Goal: Task Accomplishment & Management: Manage account settings

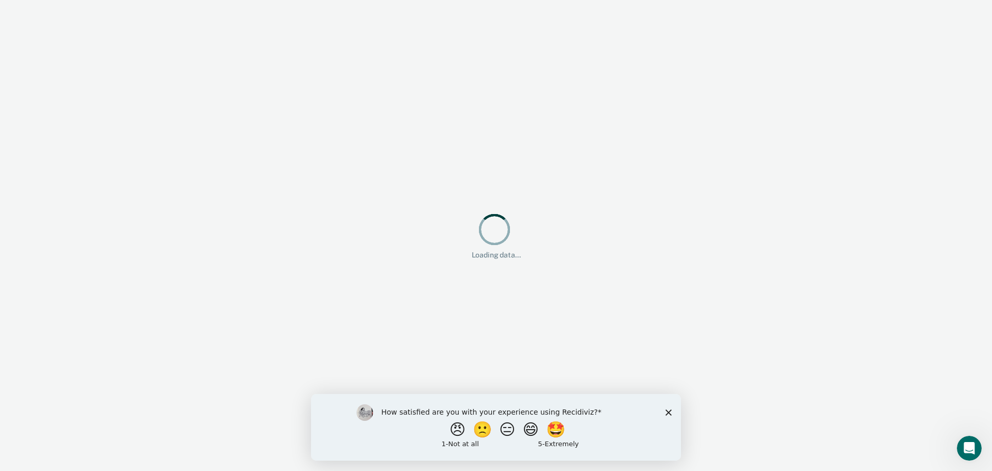
click at [669, 409] on icon "Close survey" at bounding box center [669, 412] width 6 height 6
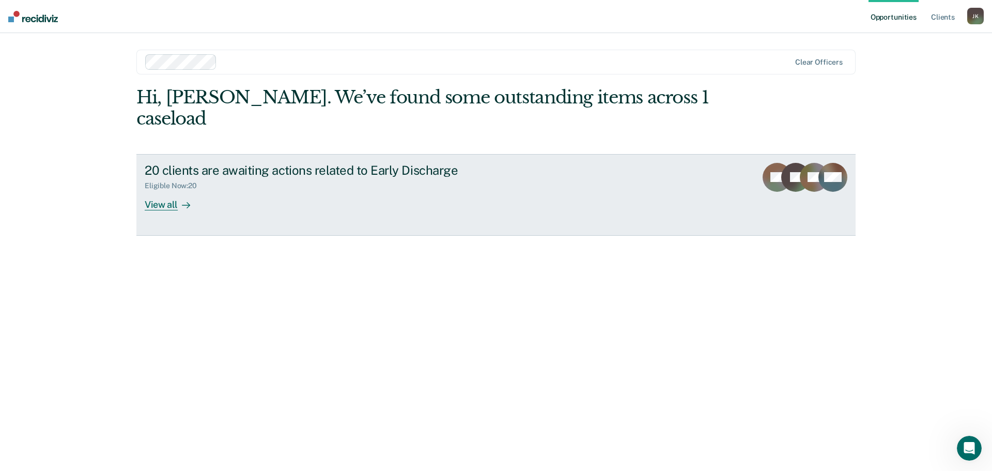
click at [166, 190] on div "View all" at bounding box center [174, 200] width 58 height 20
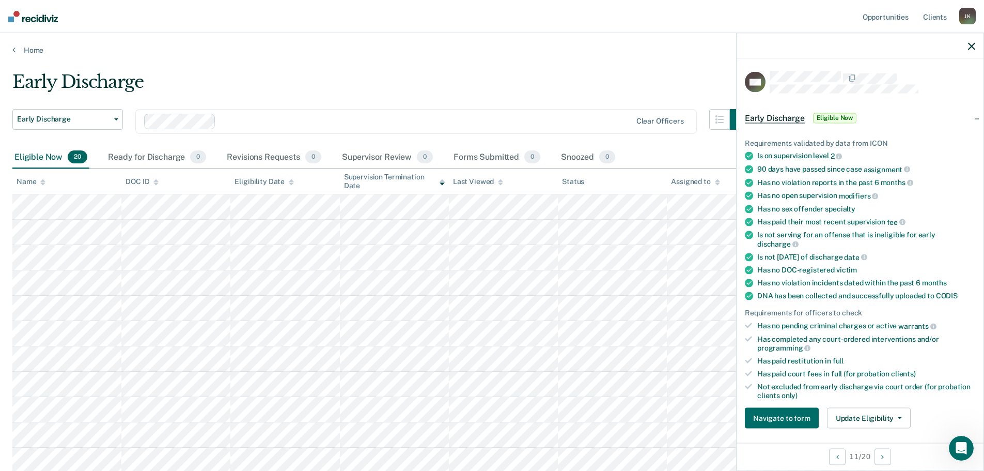
click at [636, 70] on main "Early Discharge Early Discharge Early Discharge Clear officers Eligible Now 20 …" at bounding box center [492, 413] width 984 height 717
click at [977, 45] on div at bounding box center [860, 46] width 247 height 26
click at [971, 49] on icon "button" at bounding box center [971, 45] width 7 height 7
click at [898, 417] on icon "button" at bounding box center [900, 418] width 4 height 2
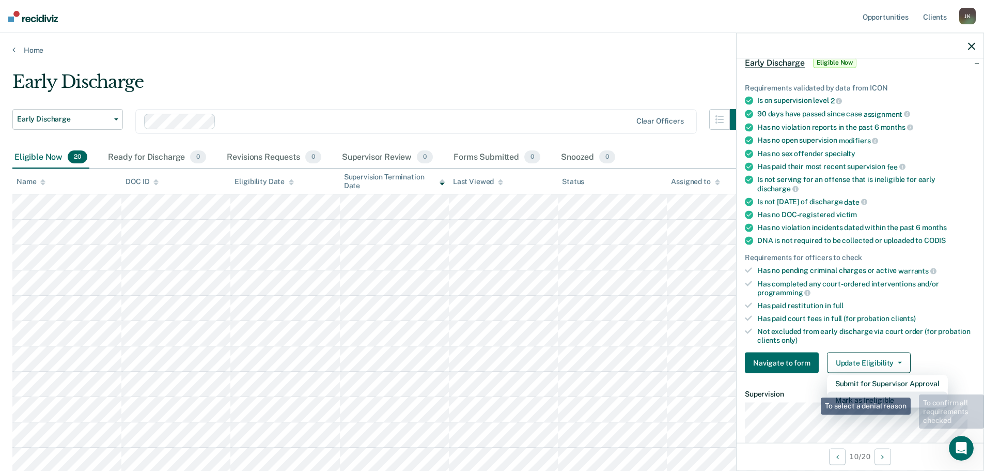
scroll to position [159, 0]
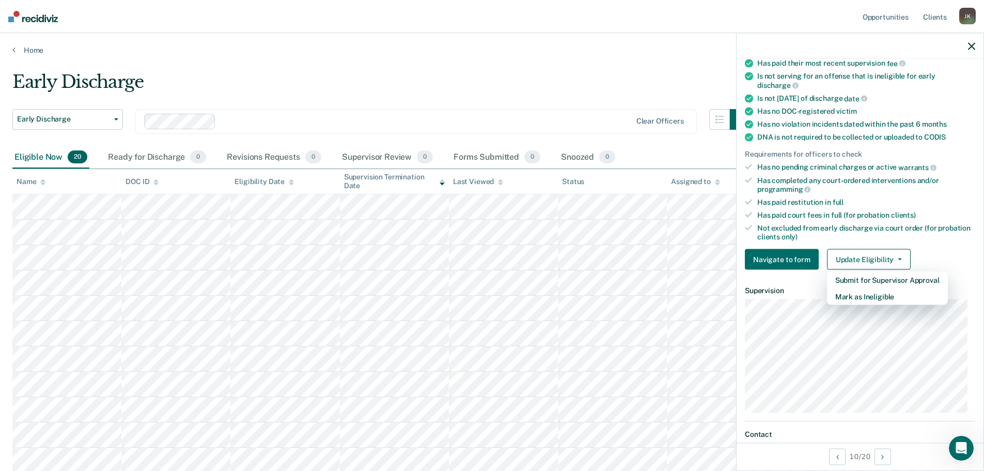
click at [485, 80] on div "Early Discharge" at bounding box center [381, 85] width 738 height 29
click at [613, 75] on div "Early Discharge" at bounding box center [381, 85] width 738 height 29
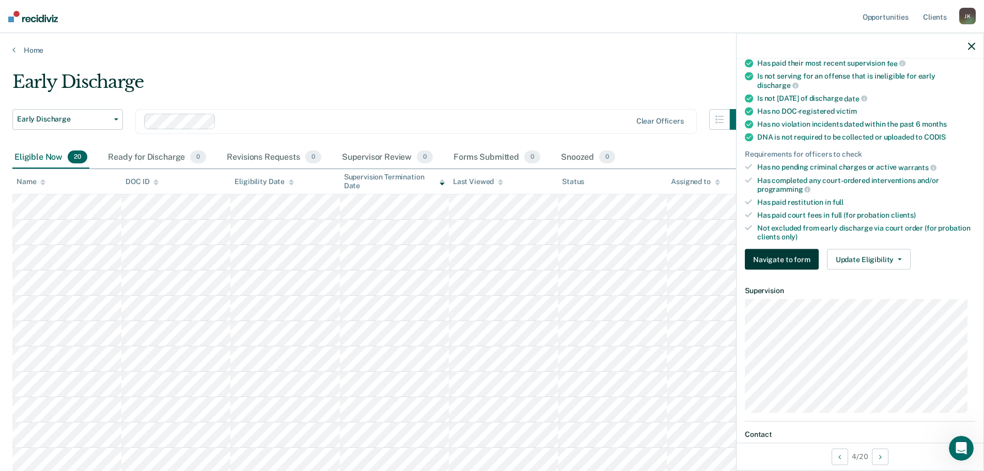
click at [785, 258] on button "Navigate to form" at bounding box center [782, 259] width 74 height 21
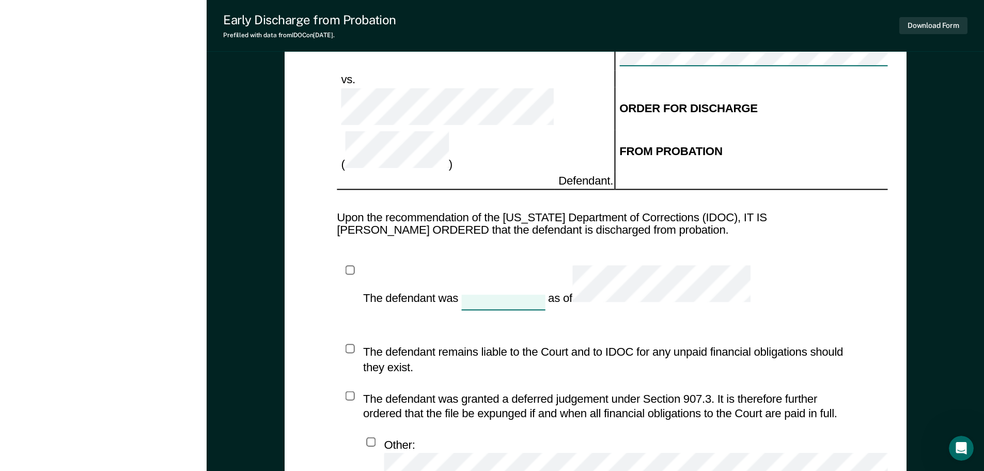
scroll to position [1137, 0]
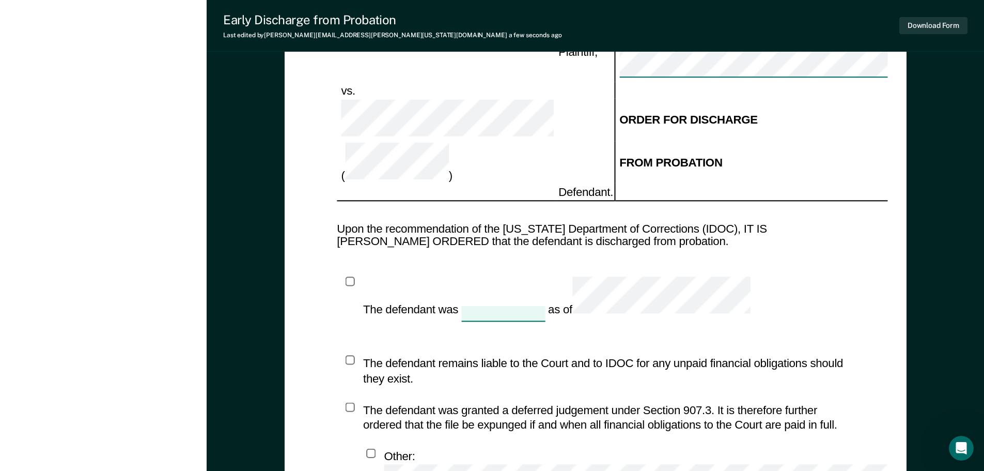
type textarea "x"
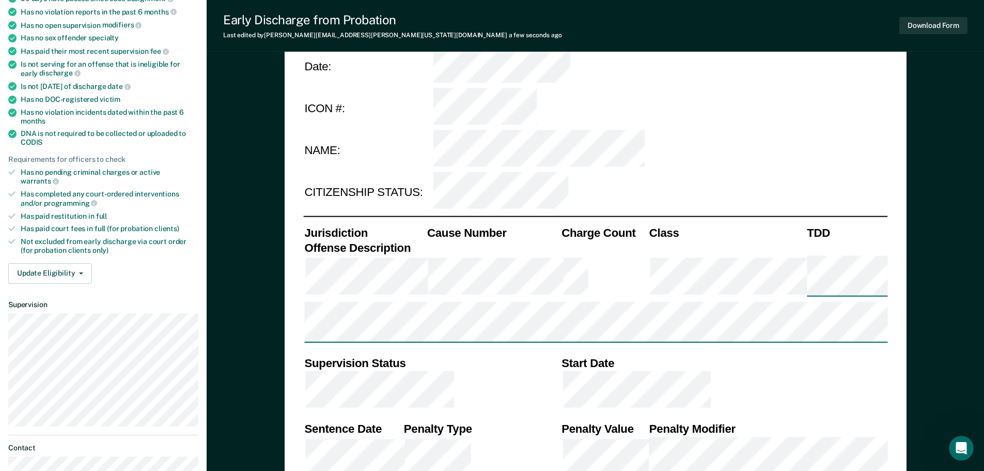
scroll to position [103, 0]
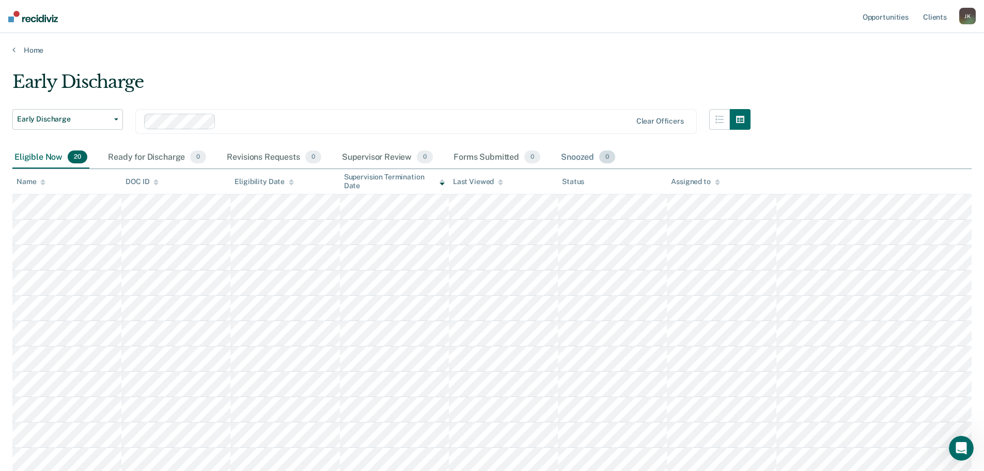
click at [573, 155] on div "Snoozed 0" at bounding box center [588, 157] width 58 height 23
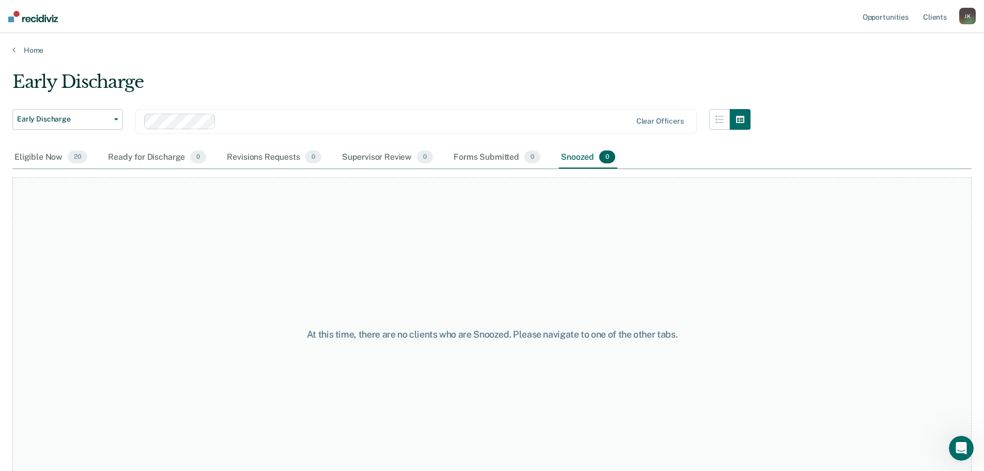
click at [573, 155] on div "Snoozed 0" at bounding box center [588, 157] width 58 height 23
click at [38, 160] on div "Eligible Now 20" at bounding box center [50, 157] width 77 height 23
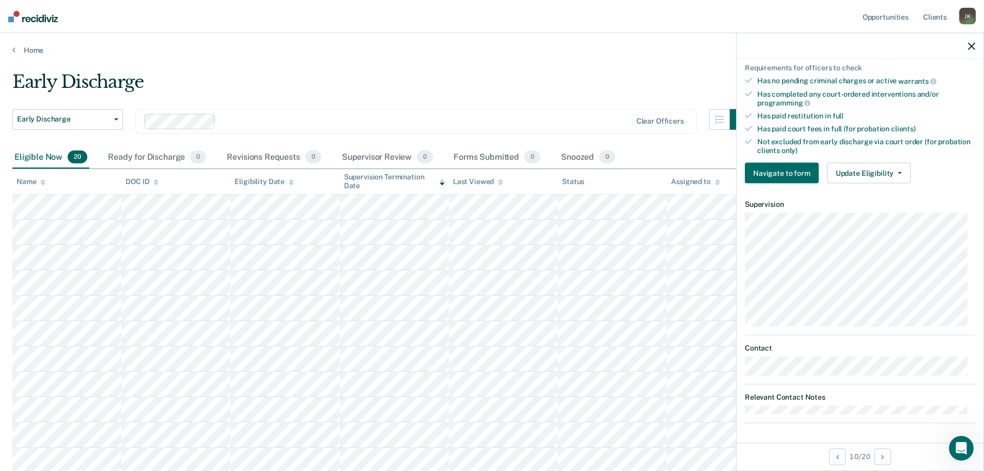
scroll to position [38, 0]
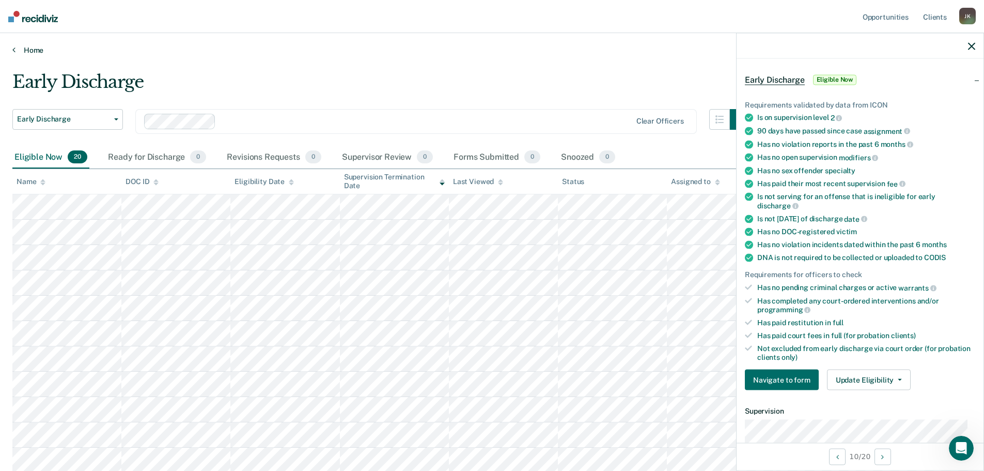
click at [483, 50] on link "Home" at bounding box center [492, 49] width 960 height 9
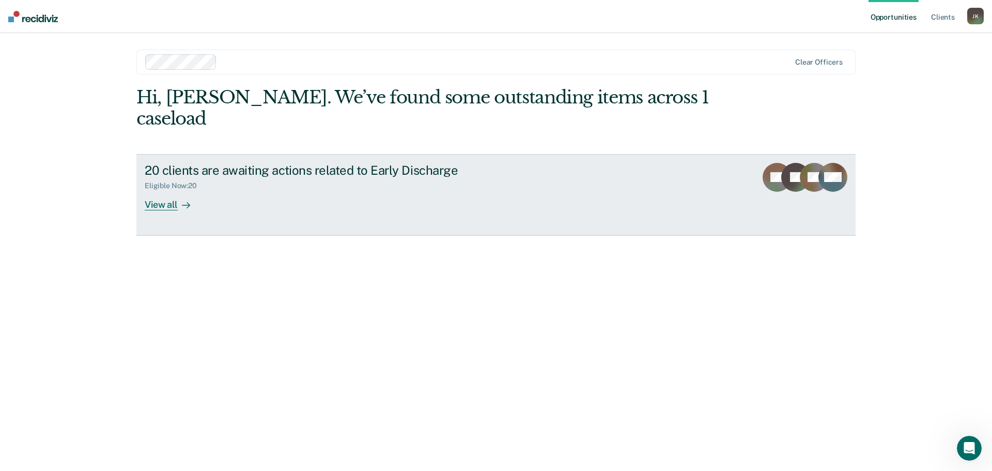
click at [175, 190] on div "View all" at bounding box center [174, 200] width 58 height 20
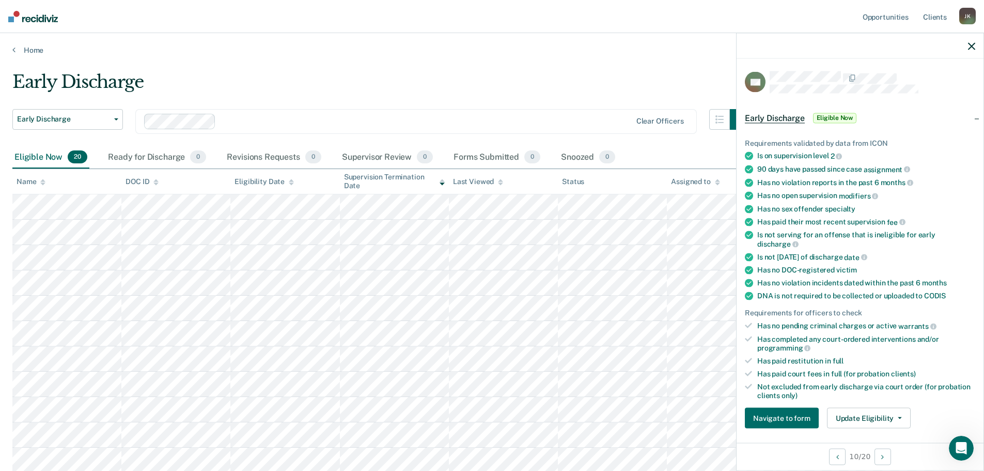
scroll to position [52, 0]
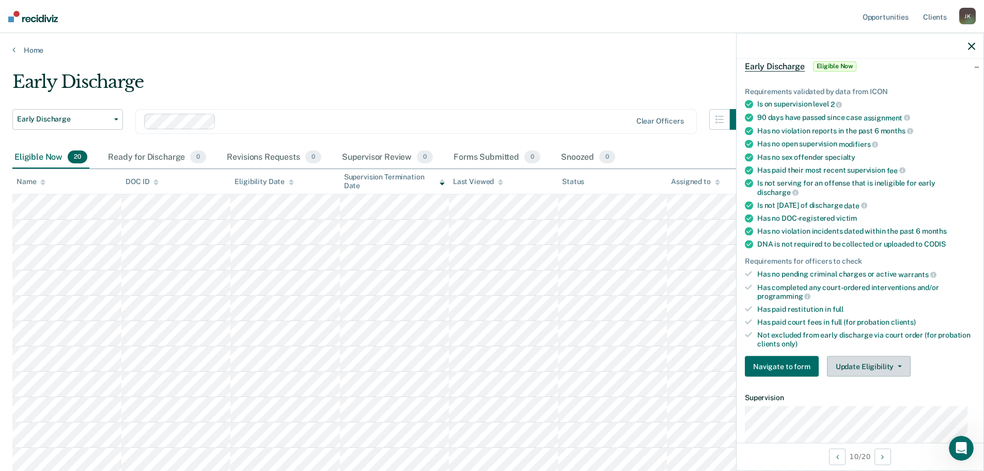
click at [863, 364] on button "Update Eligibility" at bounding box center [869, 366] width 84 height 21
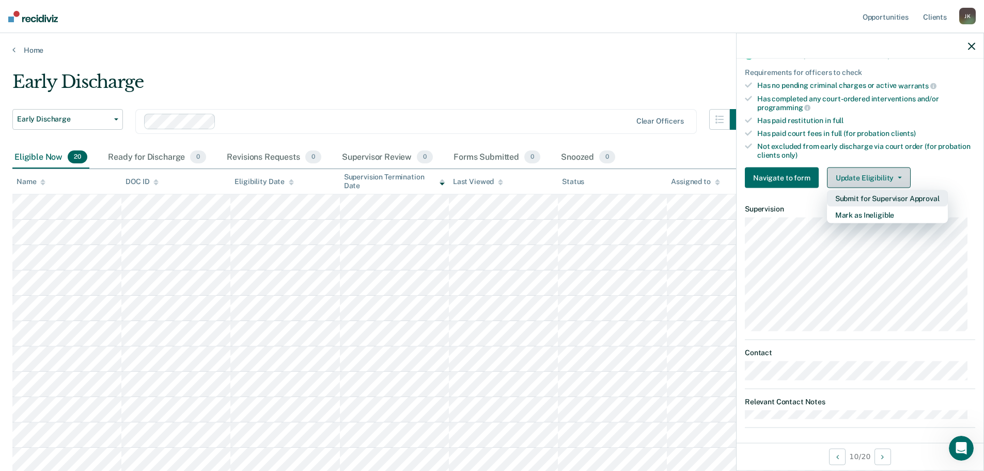
scroll to position [245, 0]
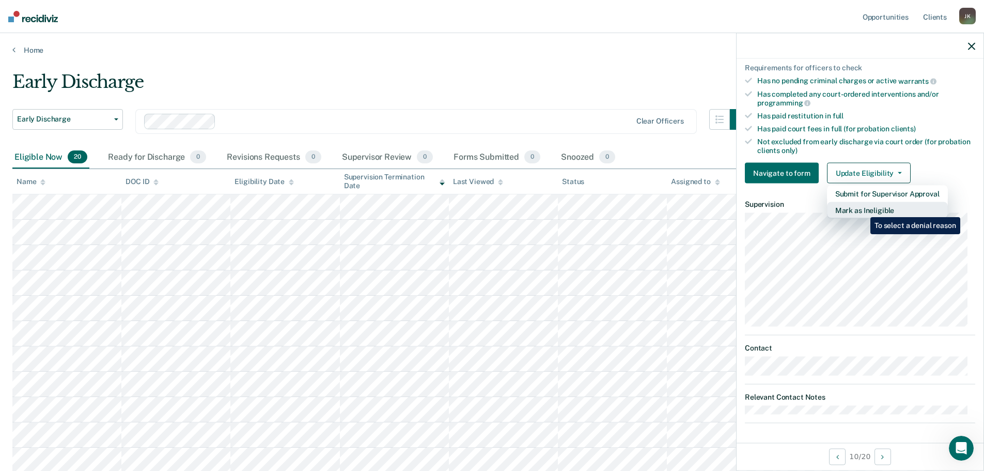
click at [863, 209] on button "Mark as Ineligible" at bounding box center [887, 210] width 121 height 17
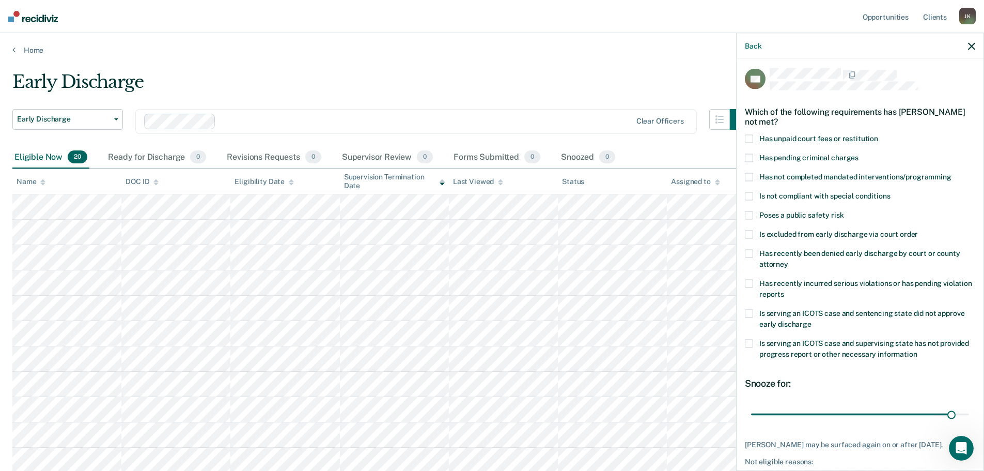
scroll to position [0, 0]
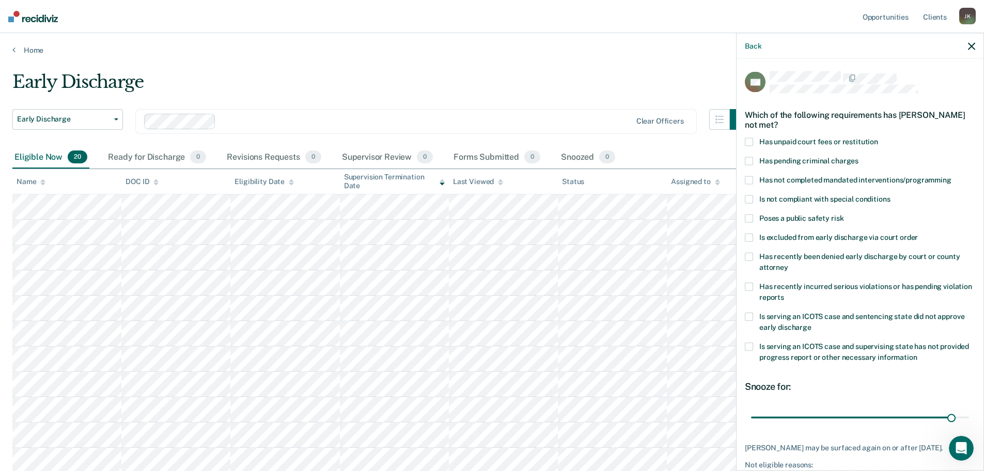
click at [748, 181] on span at bounding box center [749, 180] width 8 height 8
click at [952, 176] on input "Has not completed mandated interventions/programming" at bounding box center [952, 176] width 0 height 0
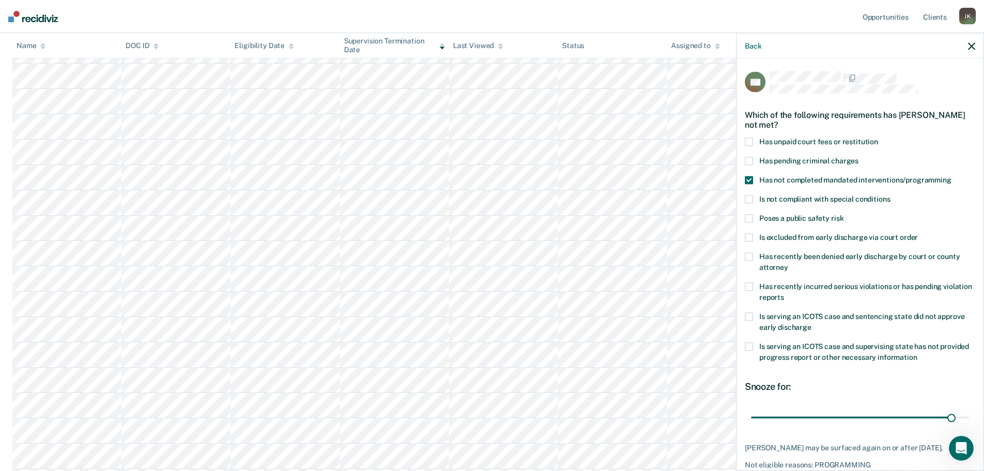
scroll to position [56, 0]
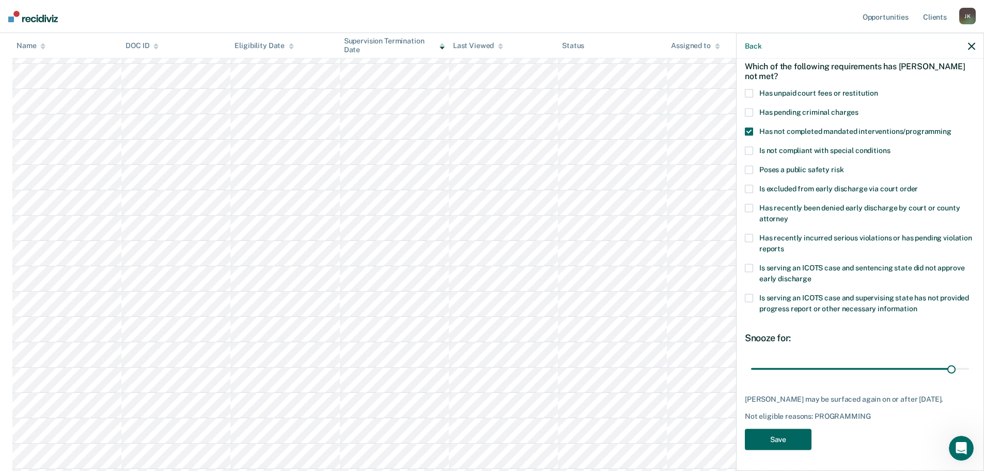
click at [801, 441] on button "Save" at bounding box center [778, 438] width 67 height 21
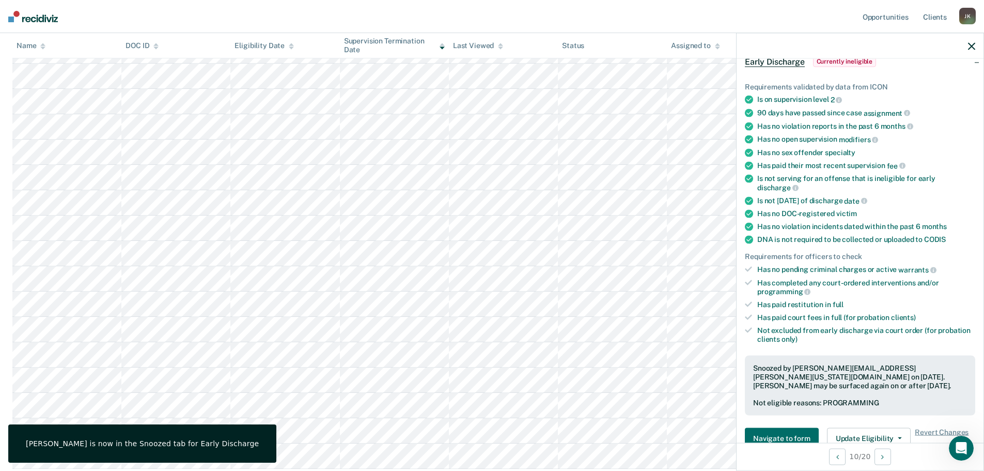
click at [970, 42] on button "button" at bounding box center [971, 45] width 7 height 9
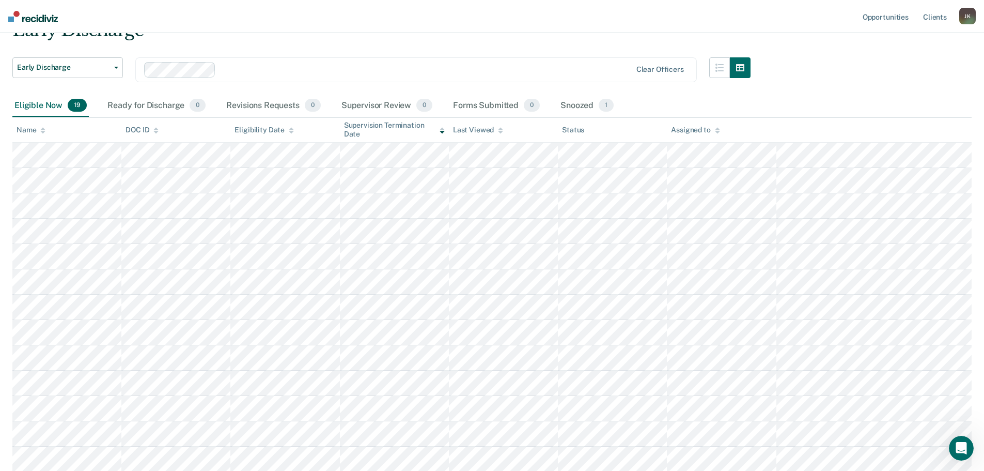
scroll to position [0, 0]
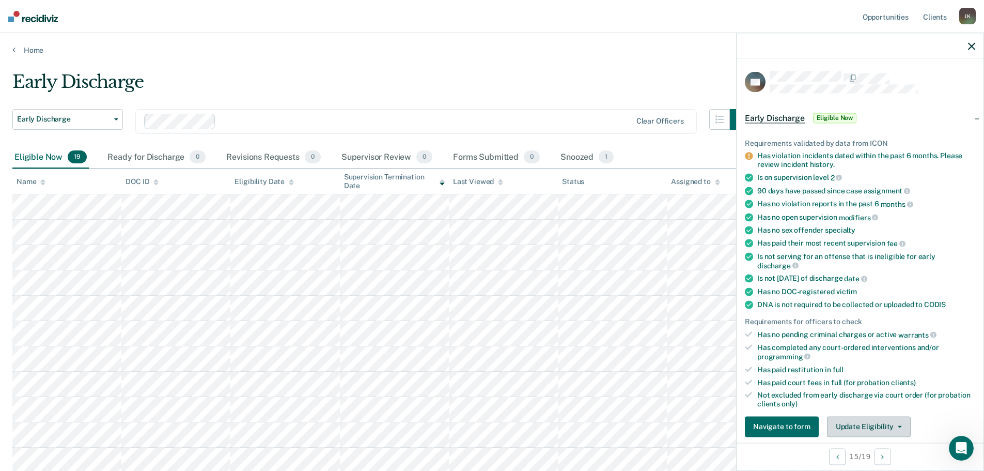
click at [858, 428] on button "Update Eligibility" at bounding box center [869, 426] width 84 height 21
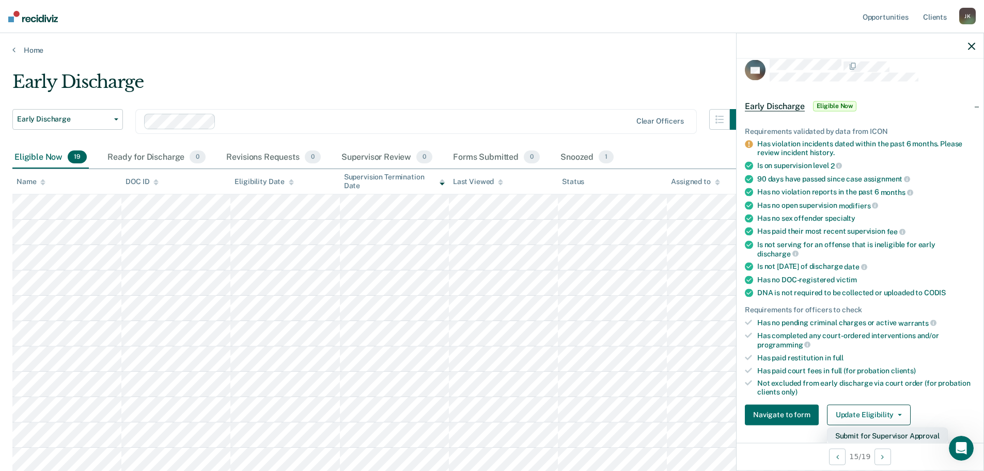
scroll to position [115, 0]
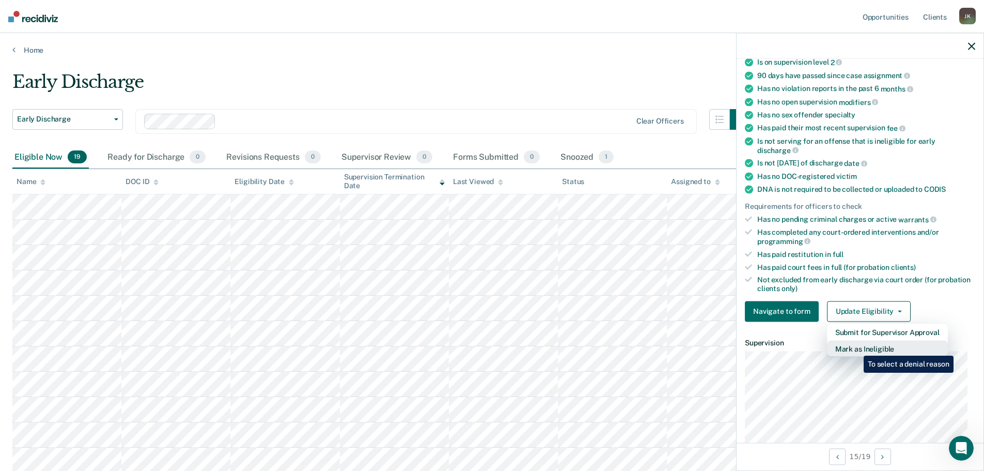
click at [856, 347] on button "Mark as Ineligible" at bounding box center [887, 348] width 121 height 17
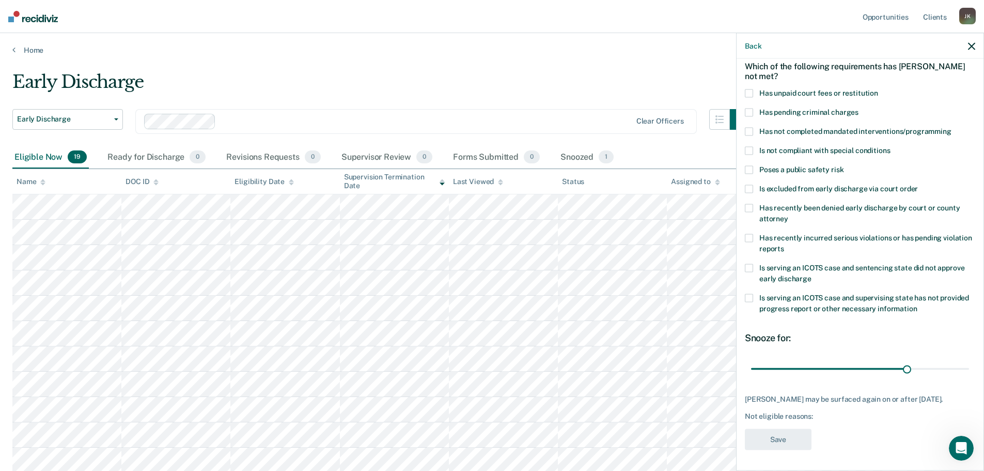
scroll to position [0, 0]
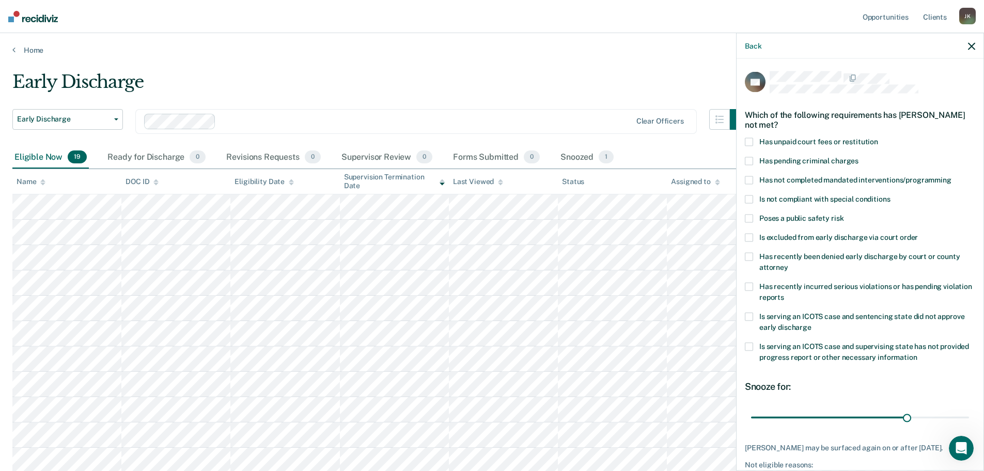
click at [751, 181] on span at bounding box center [749, 180] width 8 height 8
click at [952, 176] on input "Has not completed mandated interventions/programming" at bounding box center [952, 176] width 0 height 0
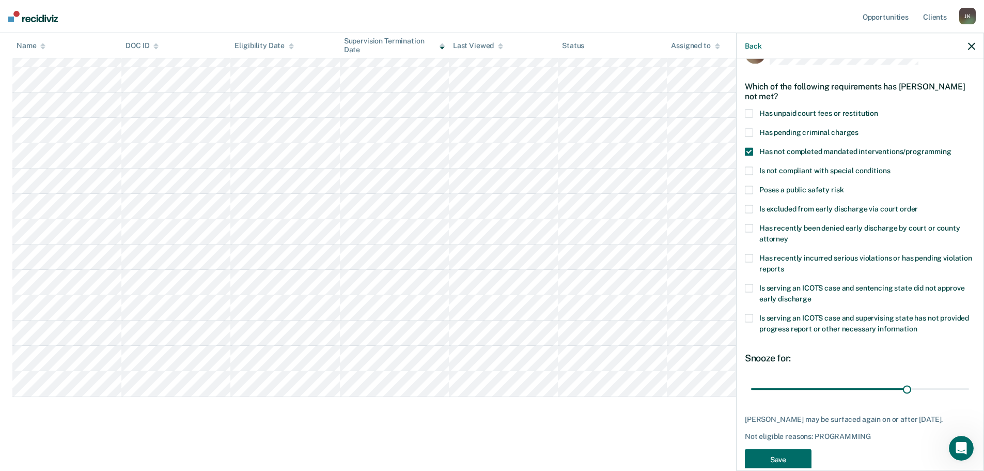
scroll to position [56, 0]
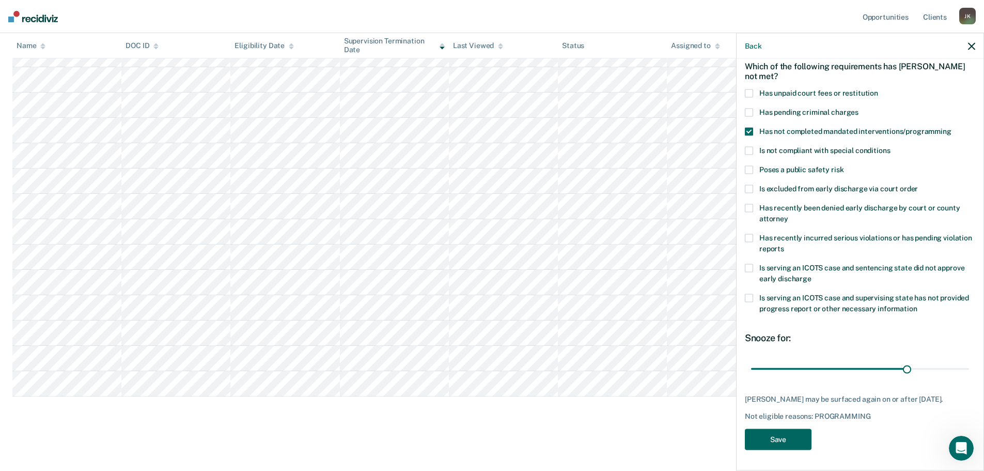
click at [801, 436] on button "Save" at bounding box center [778, 438] width 67 height 21
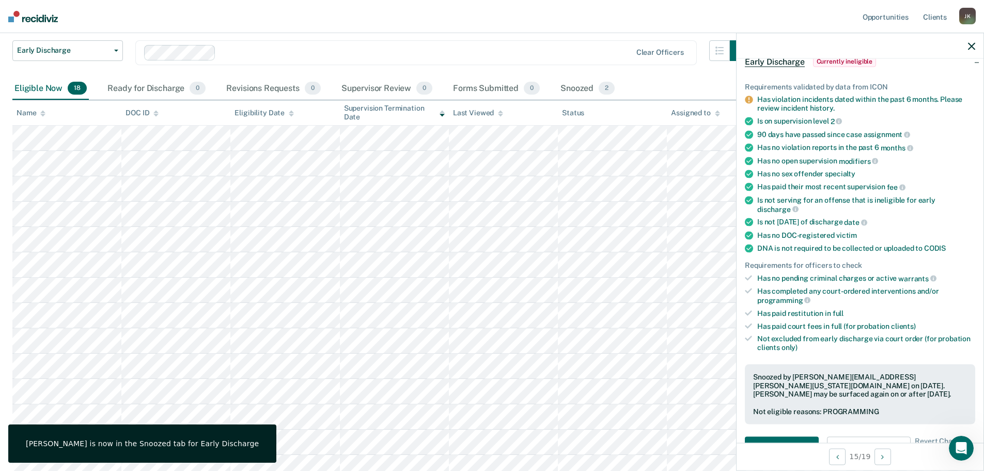
scroll to position [24, 0]
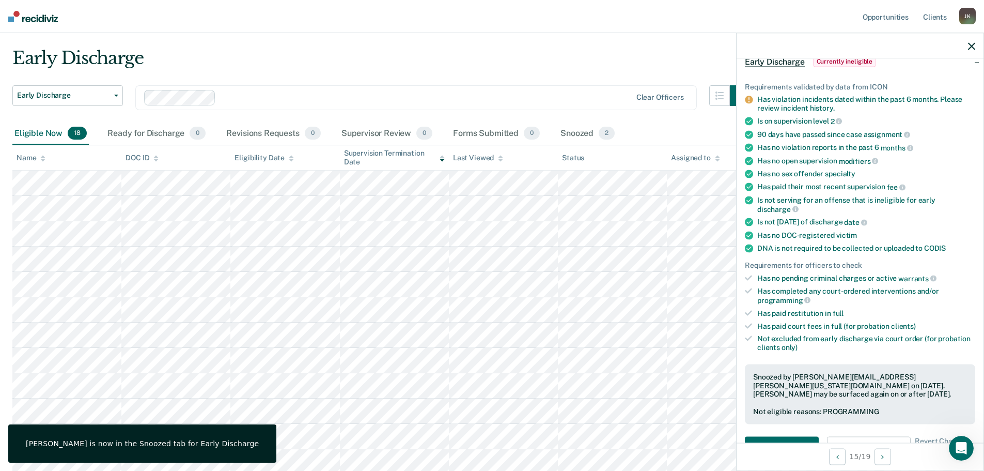
click at [706, 54] on div "Early Discharge" at bounding box center [381, 62] width 738 height 29
click at [973, 44] on icon "button" at bounding box center [971, 45] width 7 height 7
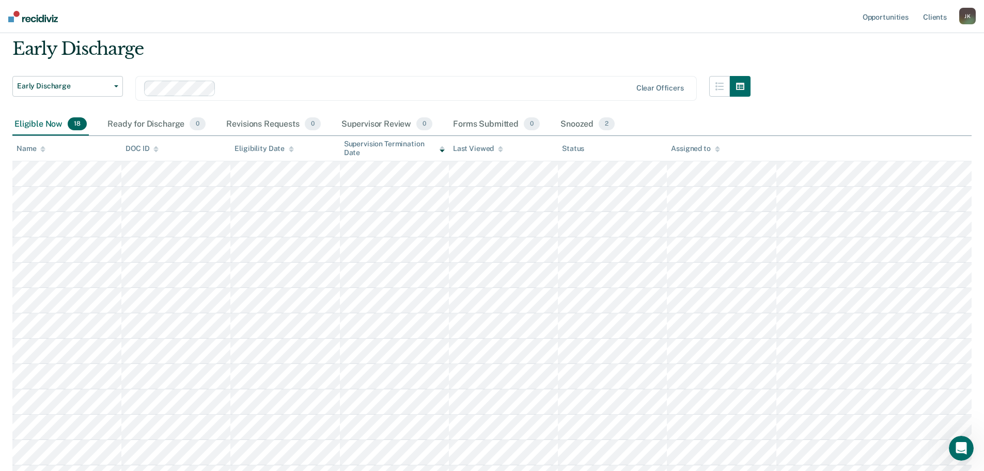
scroll to position [52, 0]
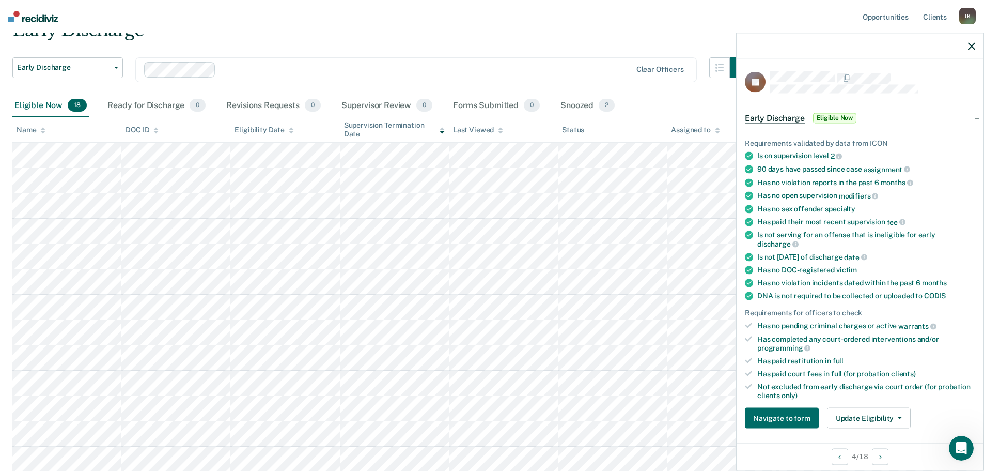
click at [976, 42] on div at bounding box center [860, 46] width 247 height 26
click at [973, 47] on icon "button" at bounding box center [971, 45] width 7 height 7
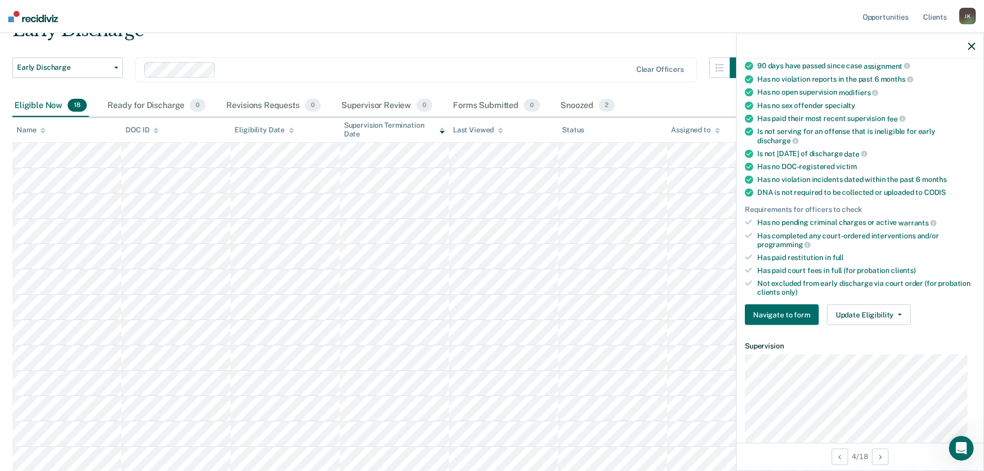
scroll to position [0, 0]
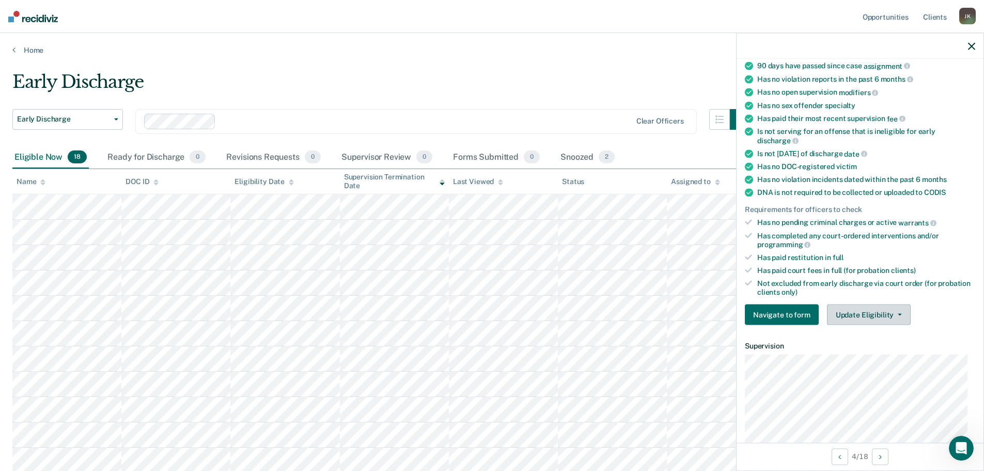
click at [875, 310] on button "Update Eligibility" at bounding box center [869, 314] width 84 height 21
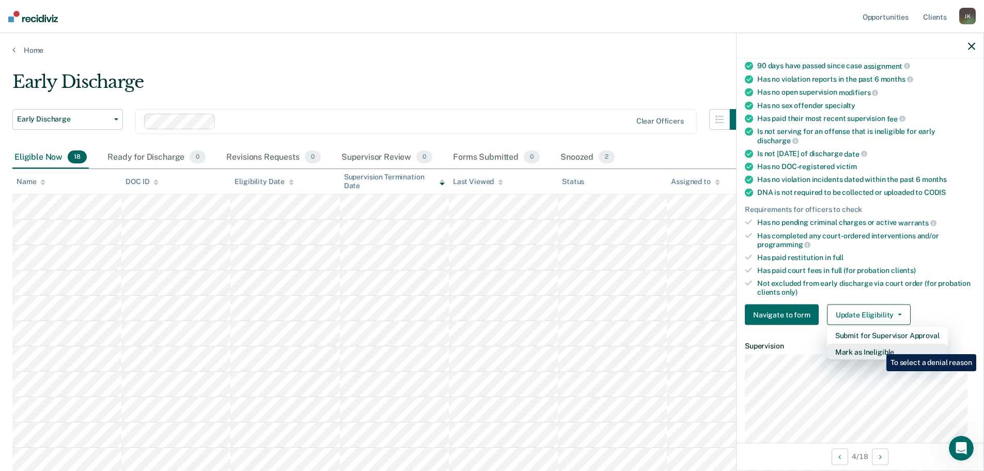
click at [879, 346] on button "Mark as Ineligible" at bounding box center [887, 352] width 121 height 17
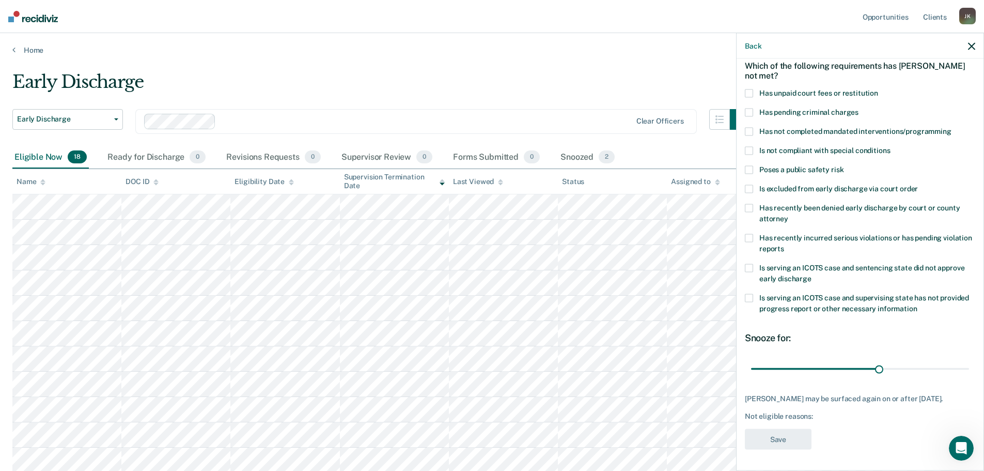
scroll to position [48, 0]
click at [755, 94] on label "Has unpaid court fees or restitution" at bounding box center [860, 95] width 230 height 11
click at [879, 90] on input "Has unpaid court fees or restitution" at bounding box center [879, 90] width 0 height 0
drag, startPoint x: 876, startPoint y: 370, endPoint x: 978, endPoint y: 379, distance: 101.8
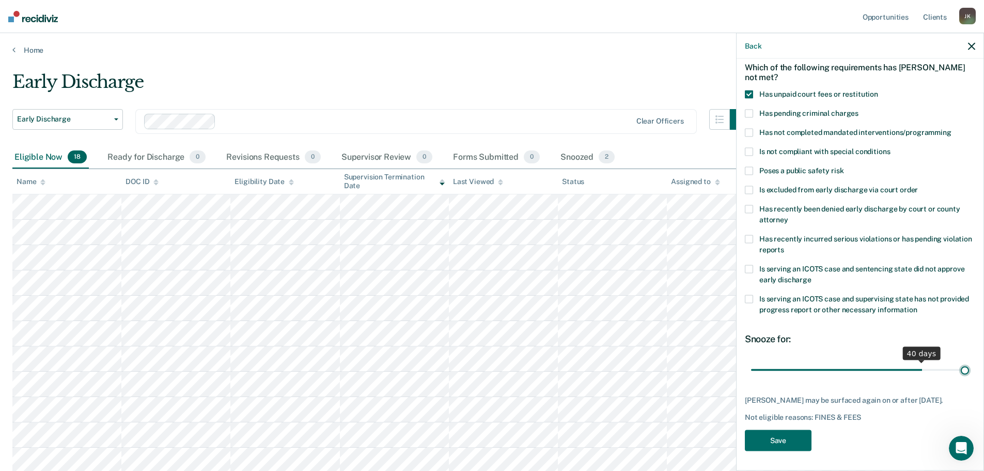
type input "50"
click at [970, 379] on input "range" at bounding box center [860, 370] width 218 height 18
click at [800, 443] on button "Save" at bounding box center [778, 439] width 67 height 21
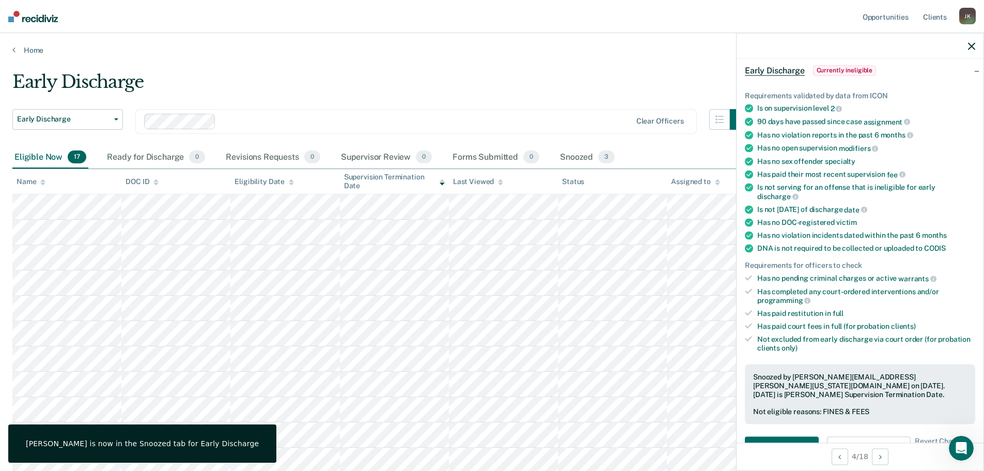
click at [445, 59] on main "Early Discharge Early Discharge Early Discharge Clear officers Eligible Now 17 …" at bounding box center [492, 375] width 984 height 641
click at [973, 42] on div at bounding box center [860, 46] width 247 height 26
click at [973, 45] on icon "button" at bounding box center [971, 45] width 7 height 7
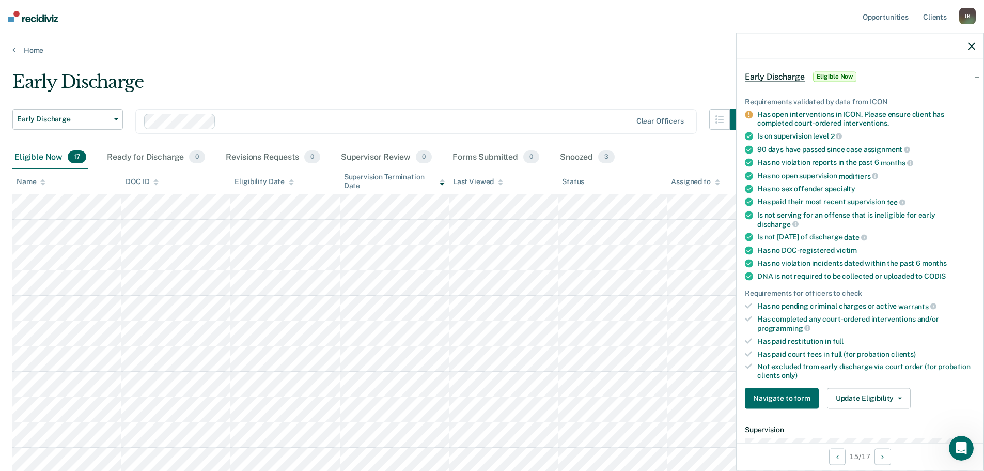
scroll to position [103, 0]
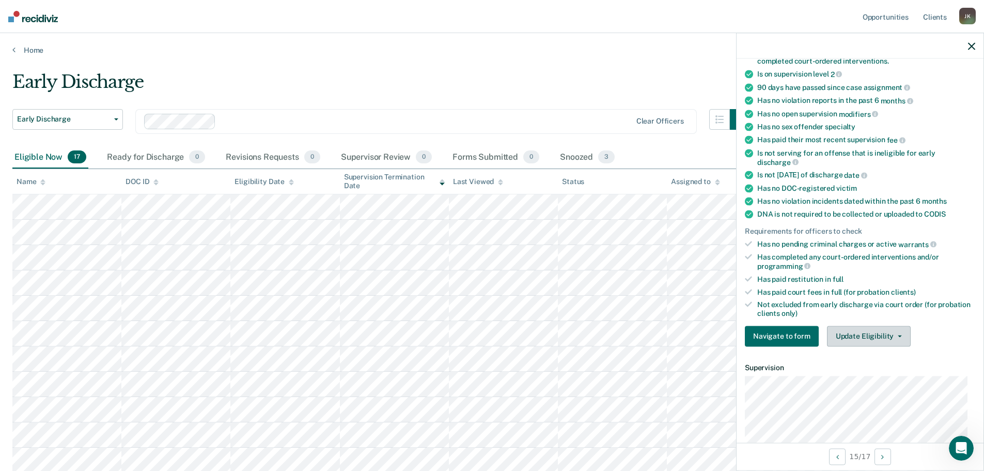
click at [870, 337] on button "Update Eligibility" at bounding box center [869, 336] width 84 height 21
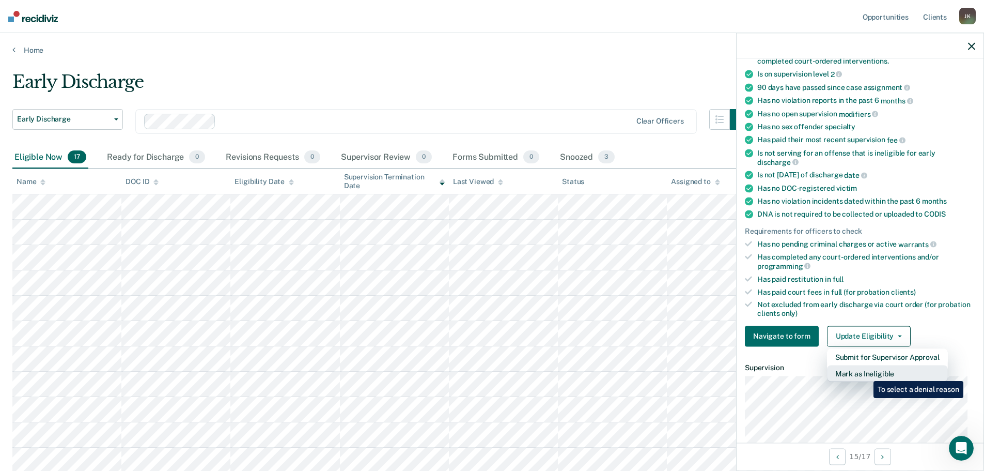
click at [866, 373] on button "Mark as Ineligible" at bounding box center [887, 373] width 121 height 17
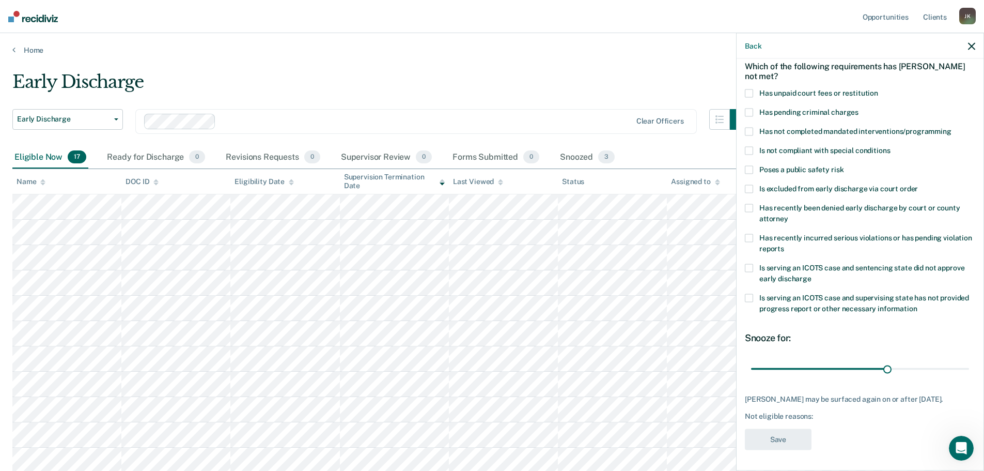
scroll to position [0, 0]
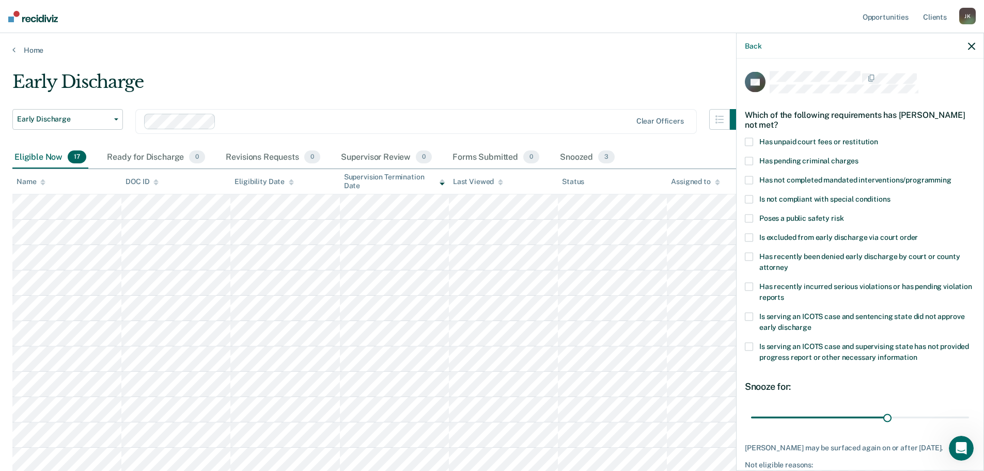
click at [761, 182] on span "Has not completed mandated interventions/programming" at bounding box center [856, 179] width 192 height 8
click at [952, 176] on input "Has not completed mandated interventions/programming" at bounding box center [952, 176] width 0 height 0
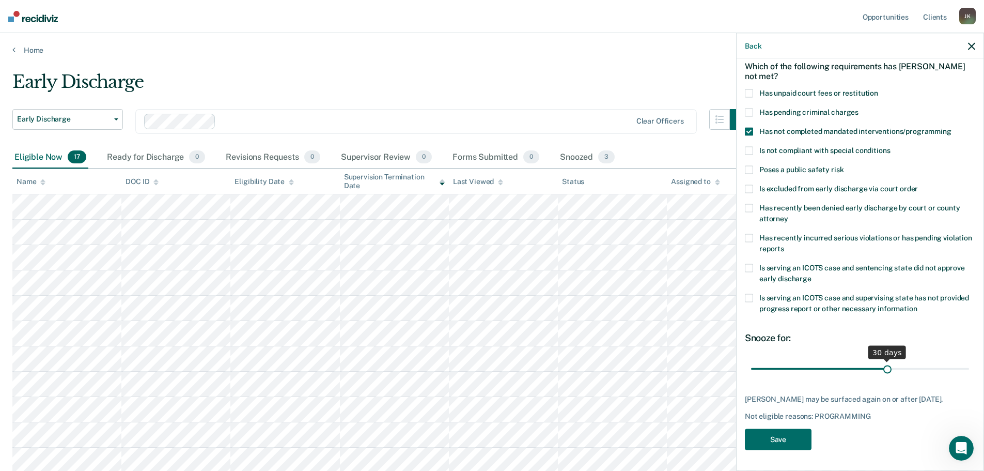
scroll to position [56, 0]
drag, startPoint x: 886, startPoint y: 360, endPoint x: 968, endPoint y: 362, distance: 82.7
type input "47"
click at [968, 362] on input "range" at bounding box center [860, 369] width 218 height 18
click at [780, 440] on button "Save" at bounding box center [778, 438] width 67 height 21
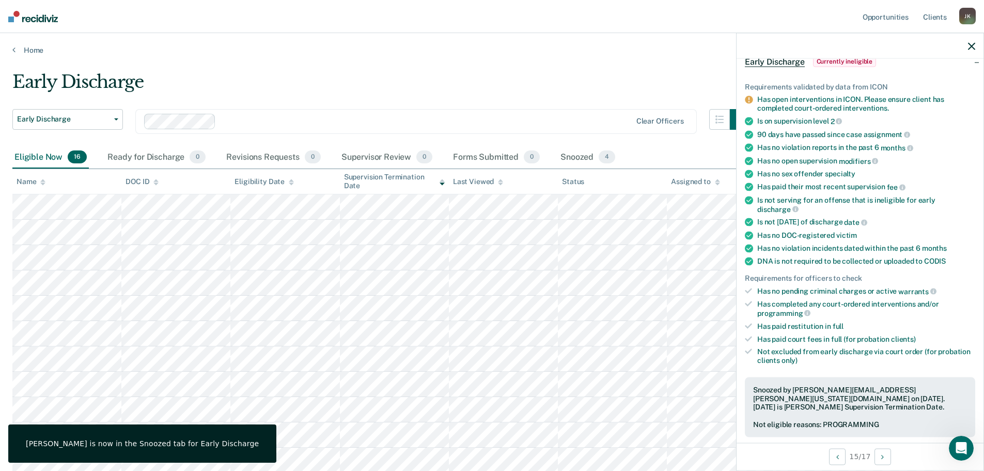
click at [625, 73] on div "Early Discharge" at bounding box center [381, 85] width 738 height 29
click at [663, 65] on main "Early Discharge Early Discharge Early Discharge Clear officers Eligible Now 16 …" at bounding box center [492, 363] width 984 height 616
click at [636, 52] on link "Home" at bounding box center [492, 49] width 960 height 9
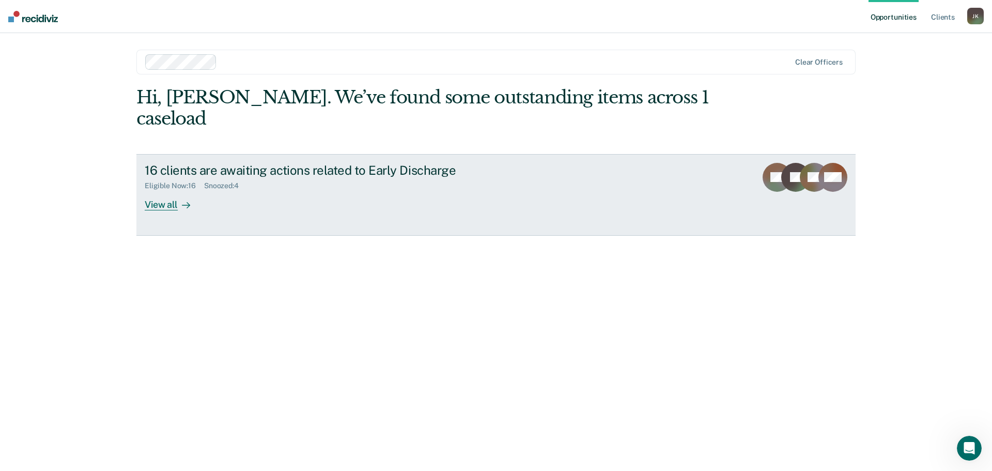
click at [155, 190] on div "View all" at bounding box center [174, 200] width 58 height 20
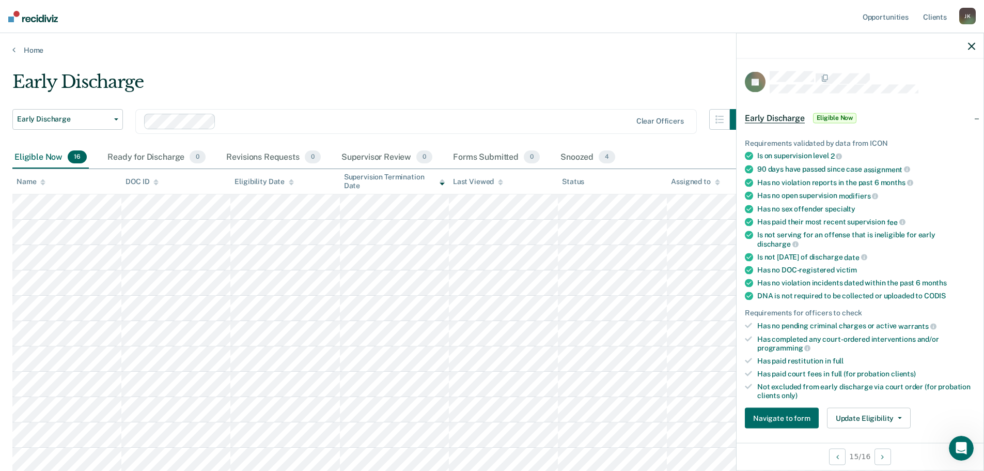
click at [472, 55] on main "Early Discharge Early Discharge Early Discharge Clear officers Eligible Now 16 …" at bounding box center [492, 363] width 984 height 616
click at [971, 45] on icon "button" at bounding box center [971, 45] width 7 height 7
click at [884, 420] on button "Update Eligibility" at bounding box center [869, 418] width 84 height 21
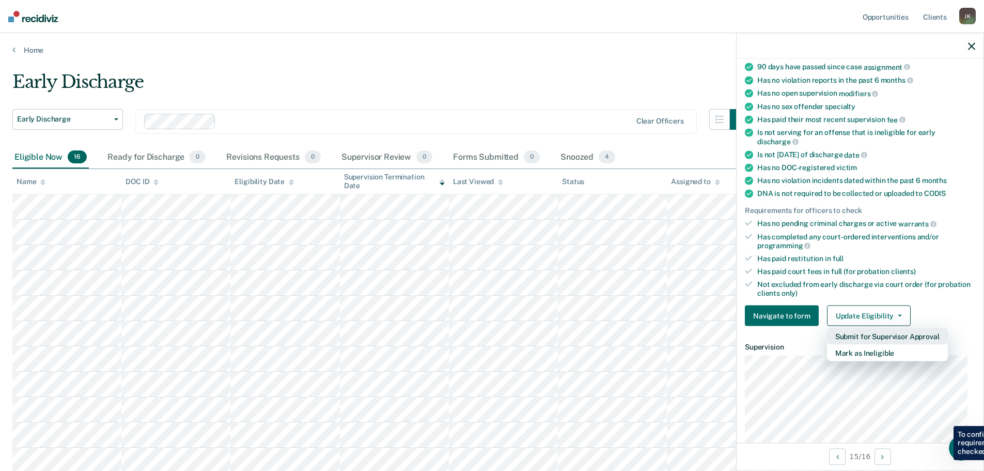
scroll to position [107, 0]
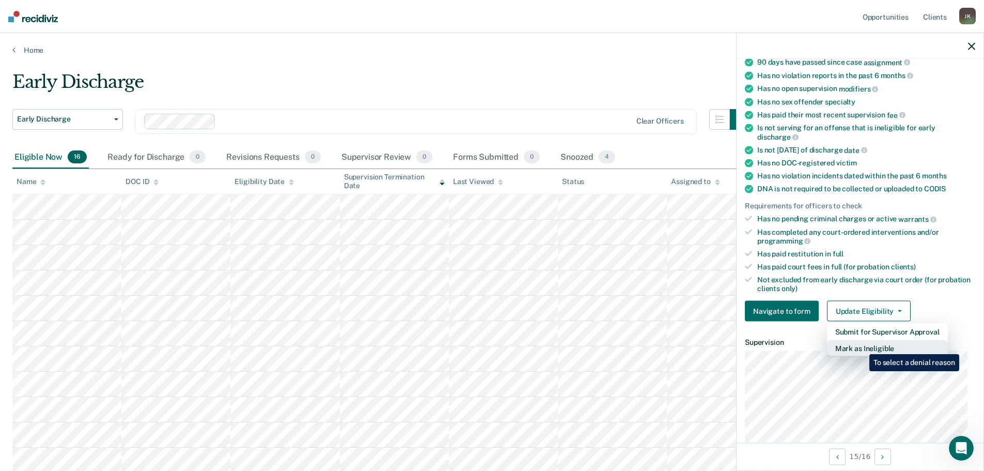
click at [862, 346] on button "Mark as Ineligible" at bounding box center [887, 348] width 121 height 17
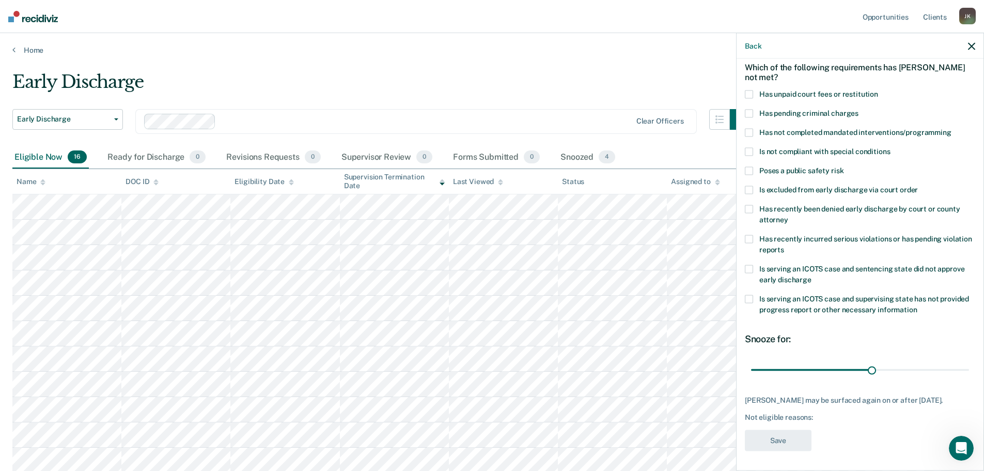
click at [749, 93] on span at bounding box center [749, 94] width 8 height 8
click at [879, 90] on input "Has unpaid court fees or restitution" at bounding box center [879, 90] width 0 height 0
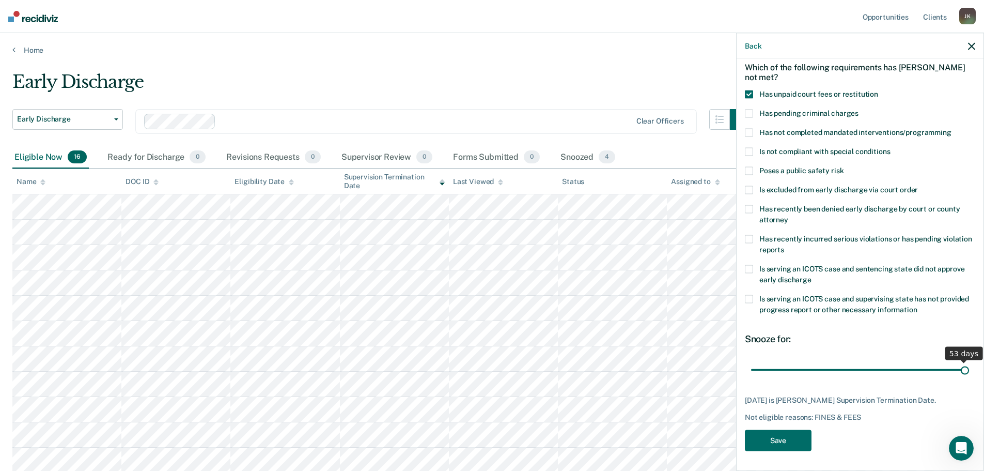
drag, startPoint x: 867, startPoint y: 366, endPoint x: 957, endPoint y: 374, distance: 89.7
type input "53"
click at [957, 374] on input "range" at bounding box center [860, 370] width 218 height 18
drag, startPoint x: 961, startPoint y: 372, endPoint x: 975, endPoint y: 372, distance: 14.5
click at [970, 372] on input "range" at bounding box center [860, 370] width 218 height 18
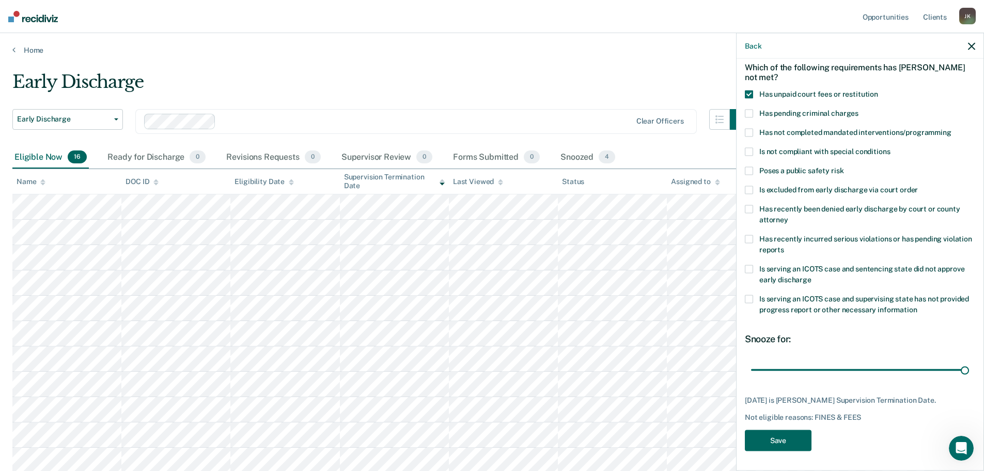
click at [788, 439] on button "Save" at bounding box center [778, 439] width 67 height 21
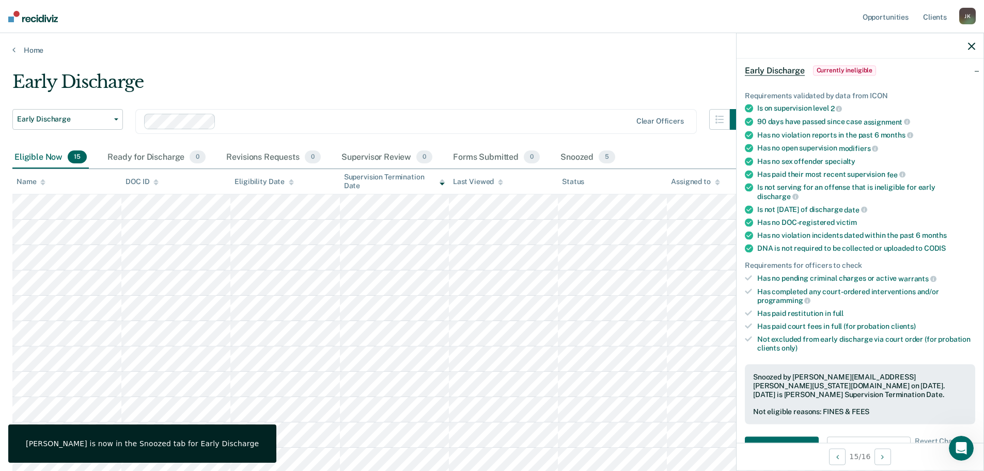
click at [616, 60] on main "Early Discharge Early Discharge Early Discharge Clear officers Eligible Now 15 …" at bounding box center [492, 350] width 984 height 591
click at [972, 44] on icon "button" at bounding box center [971, 45] width 7 height 7
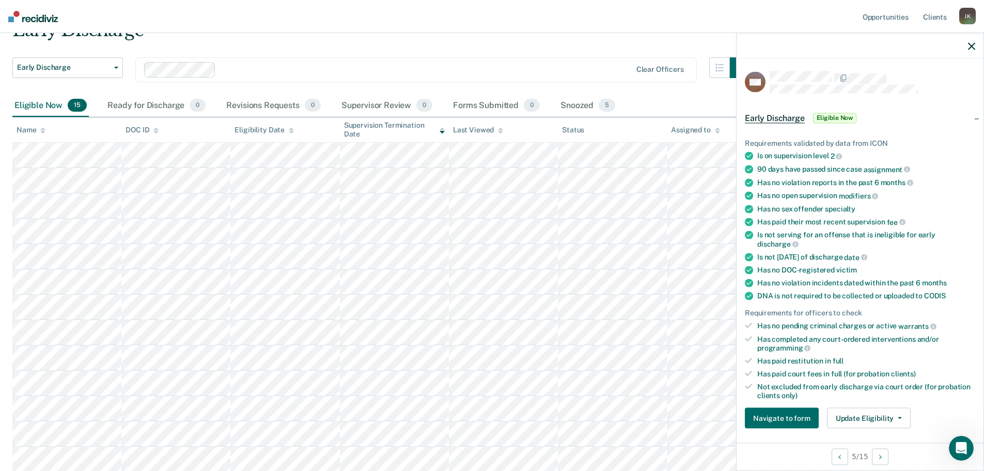
scroll to position [52, 0]
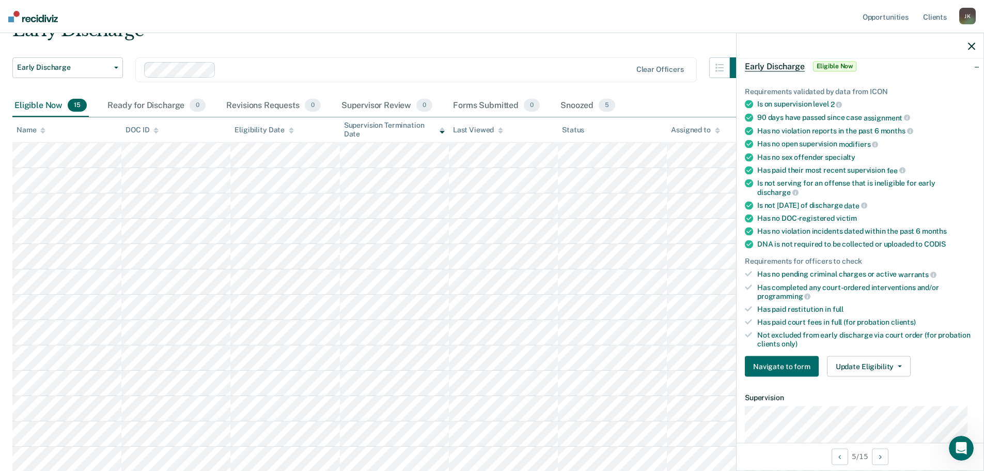
click at [538, 14] on nav "Opportunities Client s [PERSON_NAME] [PERSON_NAME] Profile How it works Log Out" at bounding box center [492, 16] width 984 height 33
click at [539, 46] on div "Early Discharge" at bounding box center [381, 34] width 738 height 29
click at [971, 45] on icon "button" at bounding box center [971, 45] width 7 height 7
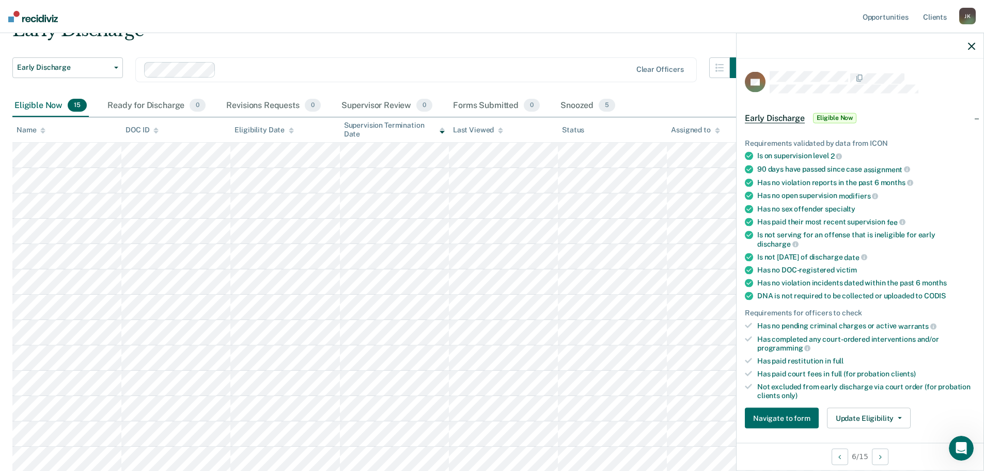
click at [974, 47] on icon "button" at bounding box center [971, 45] width 7 height 7
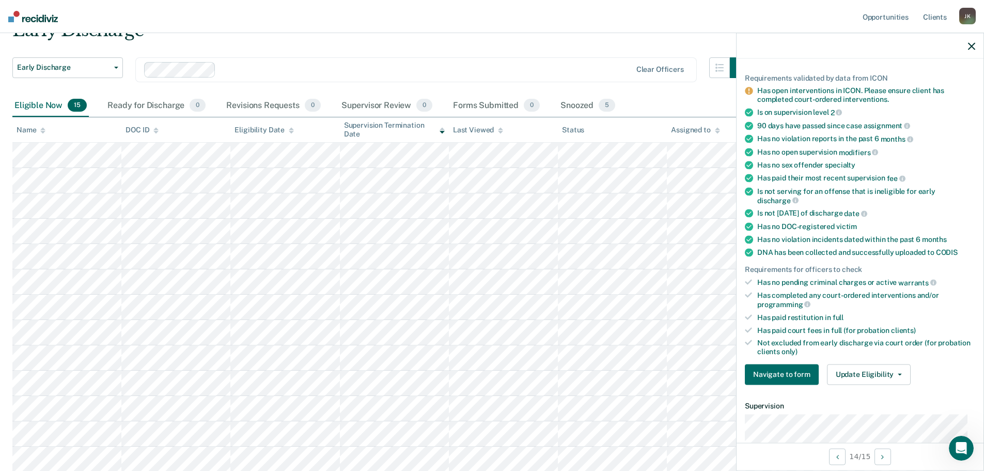
scroll to position [103, 0]
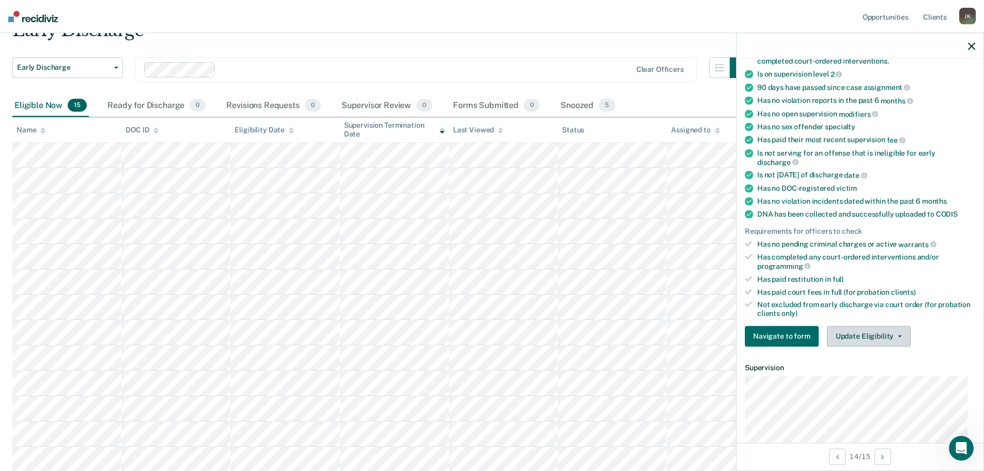
click at [872, 334] on button "Update Eligibility" at bounding box center [869, 336] width 84 height 21
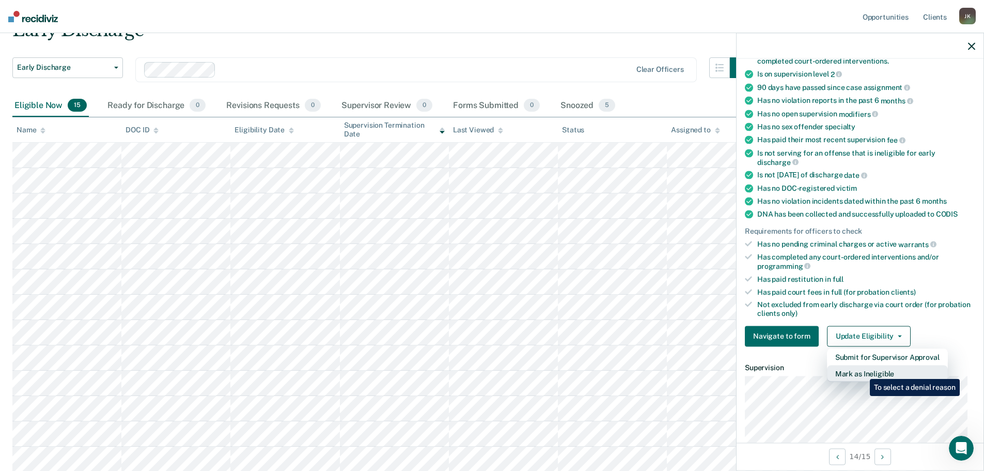
click at [863, 371] on button "Mark as Ineligible" at bounding box center [887, 373] width 121 height 17
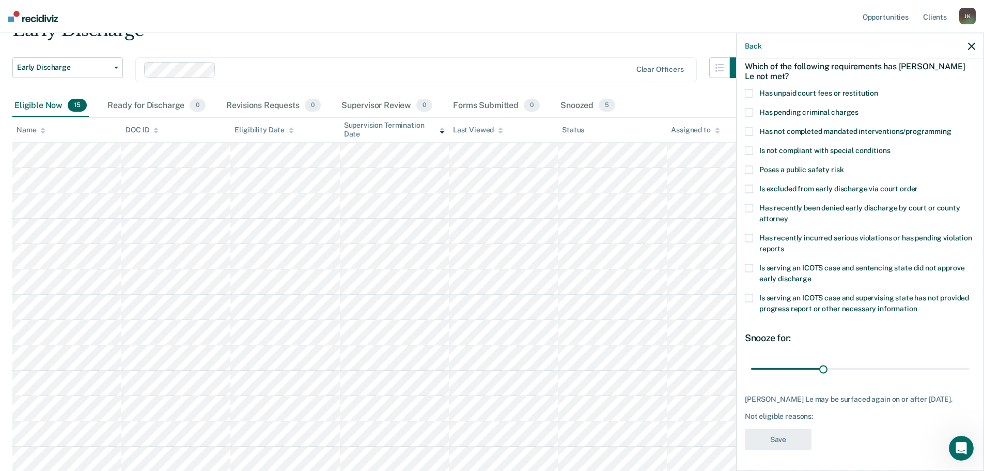
scroll to position [38, 0]
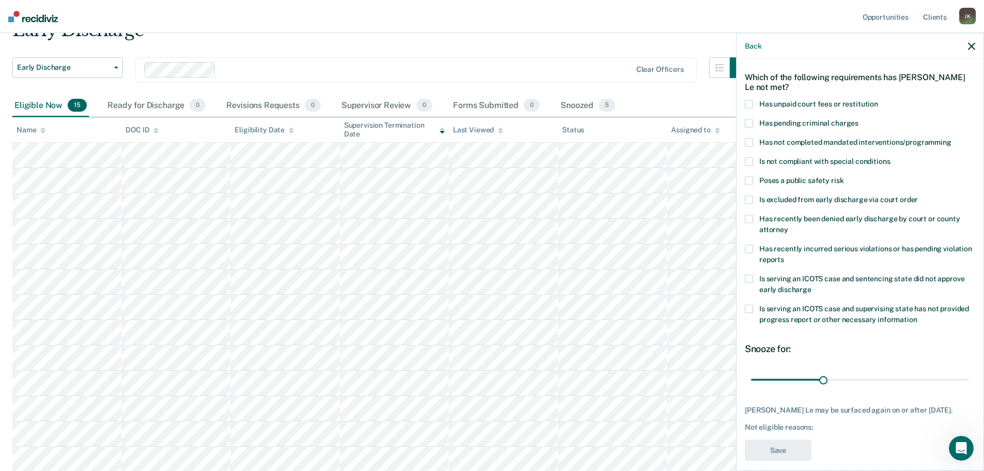
click at [746, 138] on span at bounding box center [749, 142] width 8 height 8
click at [952, 138] on input "Has not completed mandated interventions/programming" at bounding box center [952, 138] width 0 height 0
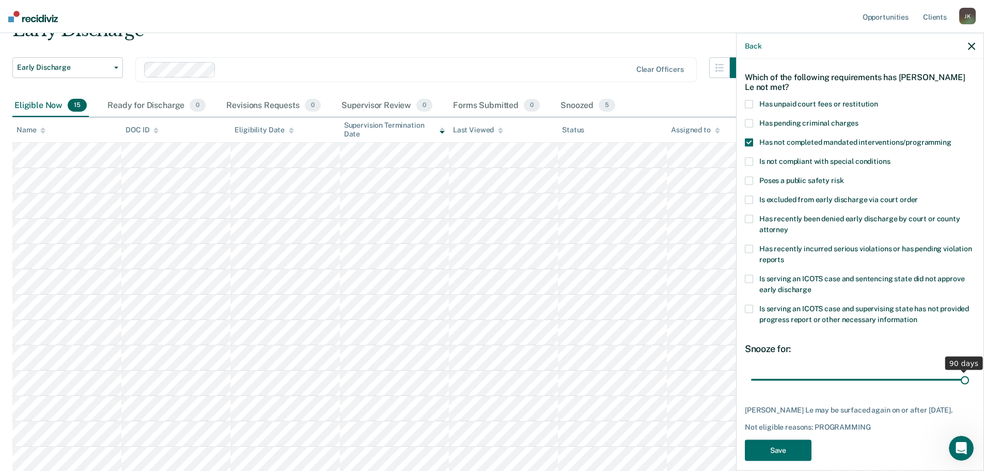
drag, startPoint x: 821, startPoint y: 369, endPoint x: 992, endPoint y: 362, distance: 170.7
type input "90"
click at [970, 371] on input "range" at bounding box center [860, 380] width 218 height 18
click at [788, 444] on button "Save" at bounding box center [778, 449] width 67 height 21
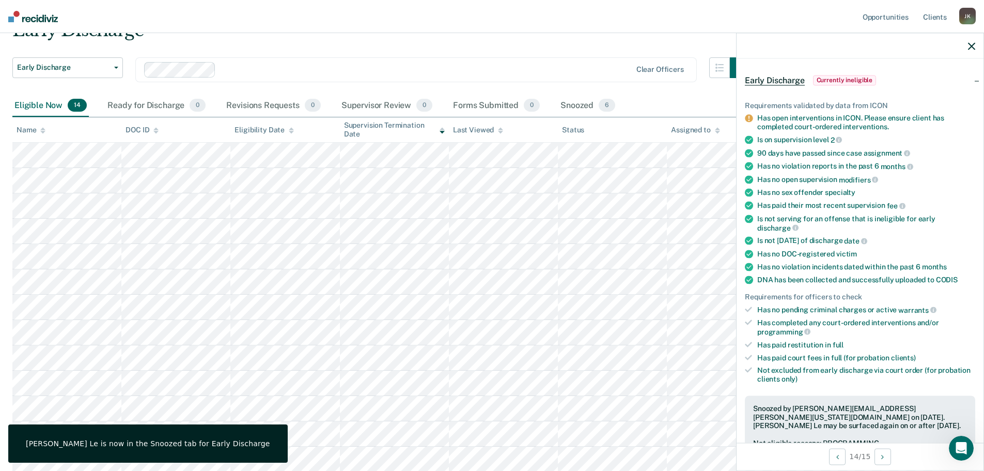
click at [518, 25] on nav "Opportunities Client s [PERSON_NAME] [PERSON_NAME] Profile How it works Log Out" at bounding box center [492, 16] width 984 height 33
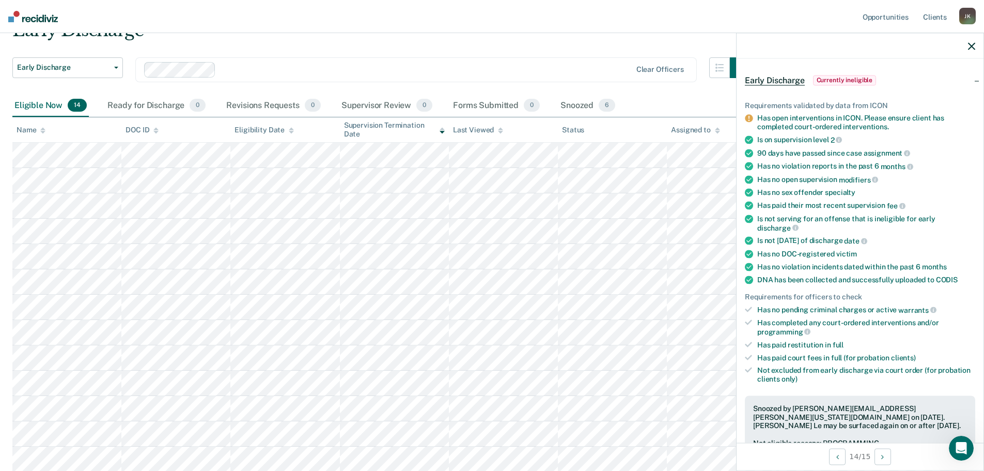
click at [974, 46] on icon "button" at bounding box center [971, 45] width 7 height 7
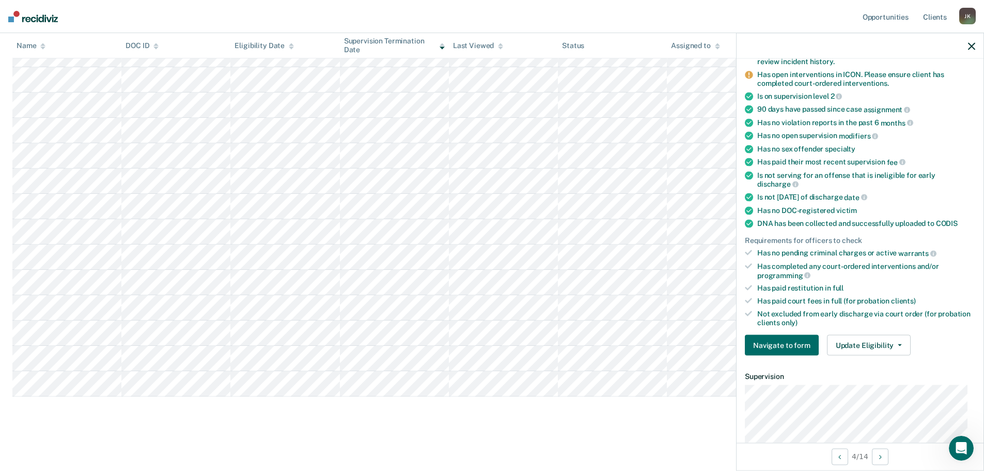
scroll to position [103, 0]
click at [841, 341] on button "Update Eligibility" at bounding box center [869, 344] width 84 height 21
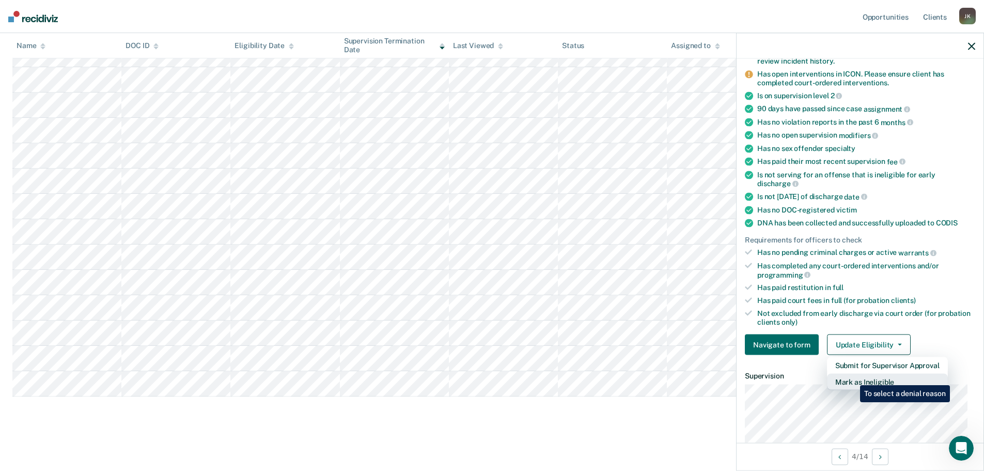
click at [853, 377] on button "Mark as Ineligible" at bounding box center [887, 382] width 121 height 17
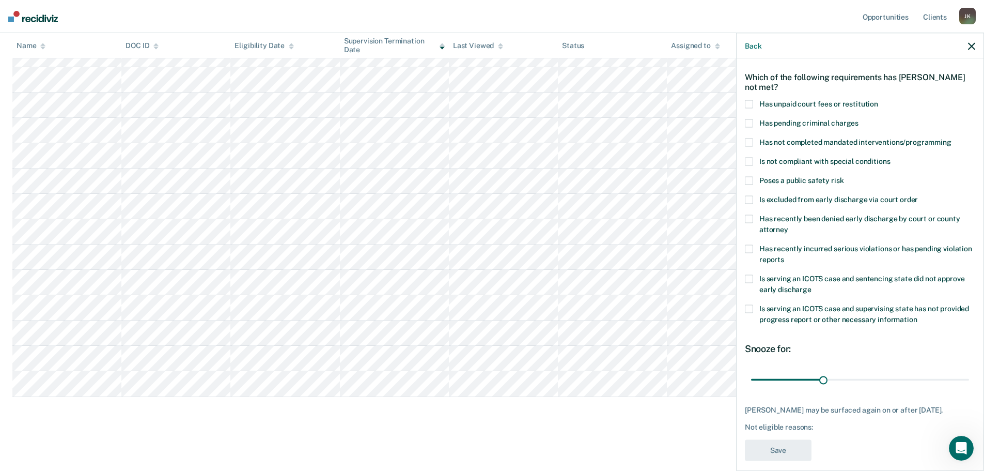
scroll to position [5, 0]
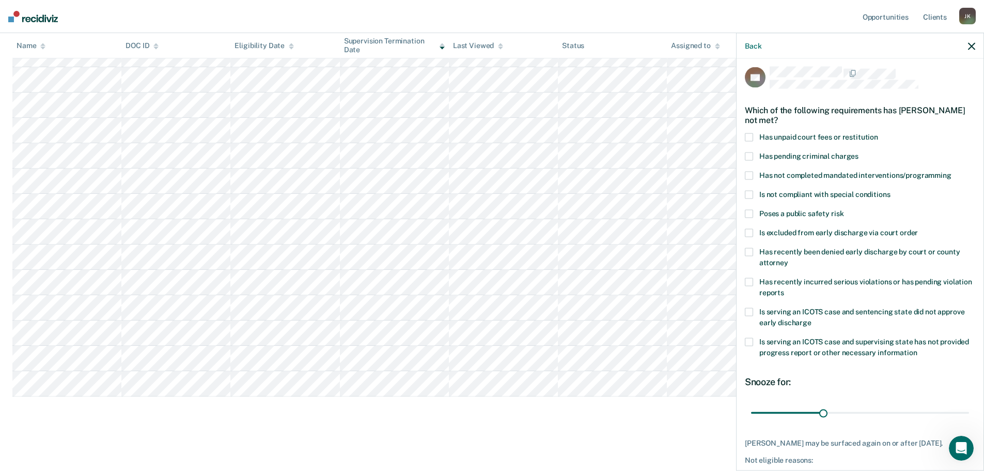
click at [753, 176] on span at bounding box center [749, 175] width 8 height 8
click at [952, 171] on input "Has not completed mandated interventions/programming" at bounding box center [952, 171] width 0 height 0
click at [748, 138] on span at bounding box center [749, 137] width 8 height 8
click at [879, 133] on input "Has unpaid court fees or restitution" at bounding box center [879, 133] width 0 height 0
drag, startPoint x: 824, startPoint y: 410, endPoint x: 954, endPoint y: 390, distance: 131.8
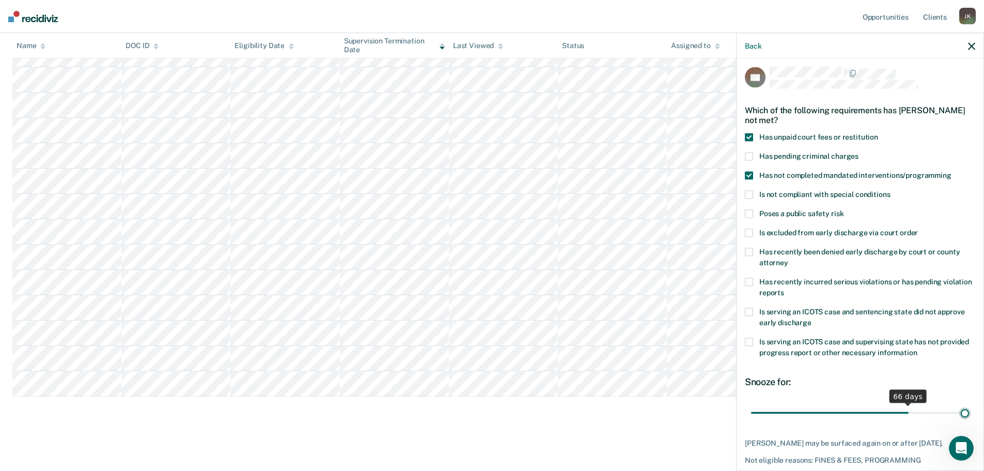
type input "90"
click at [970, 406] on input "range" at bounding box center [860, 413] width 218 height 18
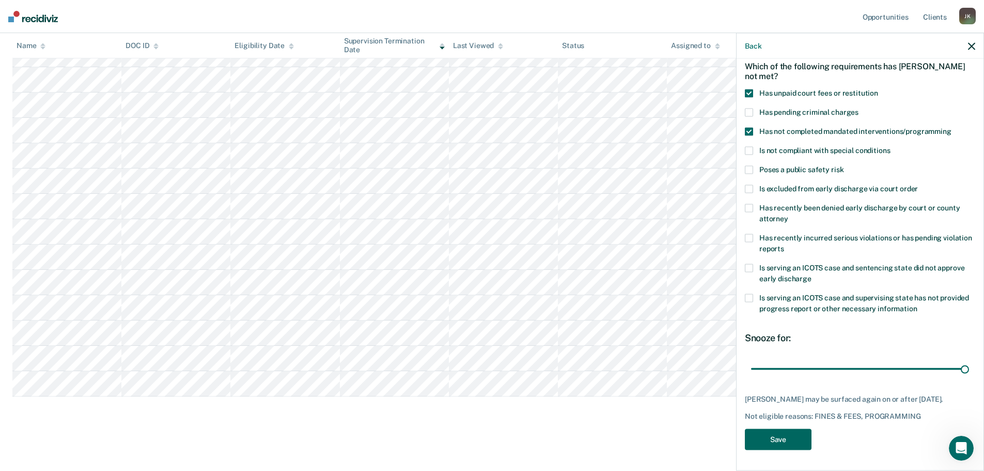
click at [796, 439] on button "Save" at bounding box center [778, 438] width 67 height 21
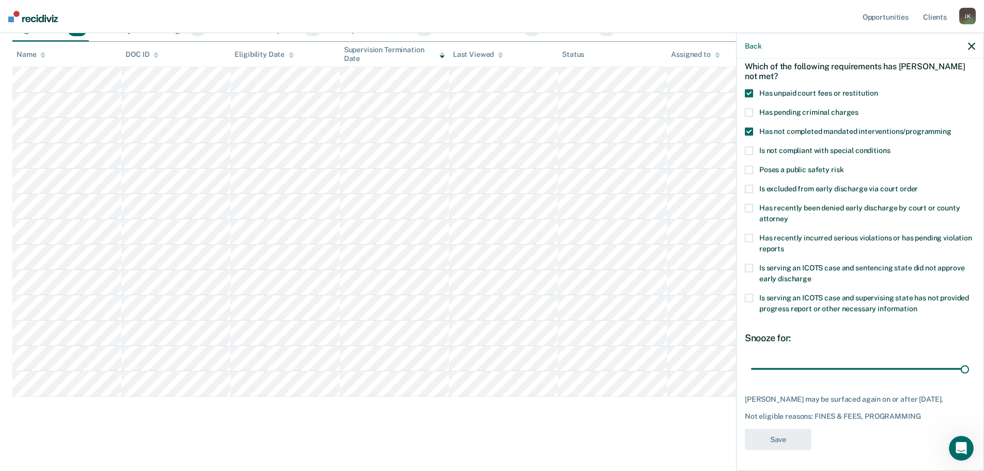
scroll to position [127, 0]
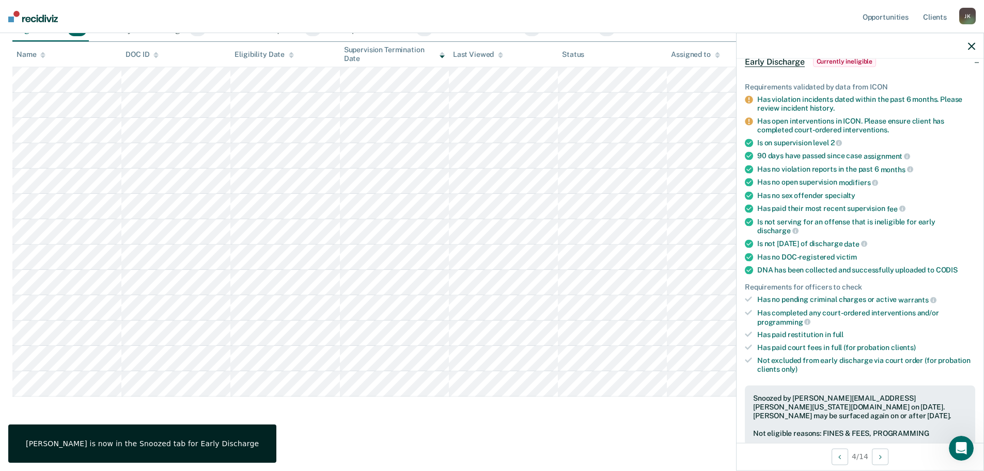
click at [636, 9] on nav "Opportunities Client s [PERSON_NAME] [PERSON_NAME] Profile How it works Log Out" at bounding box center [492, 16] width 984 height 33
click at [974, 46] on icon "button" at bounding box center [971, 45] width 7 height 7
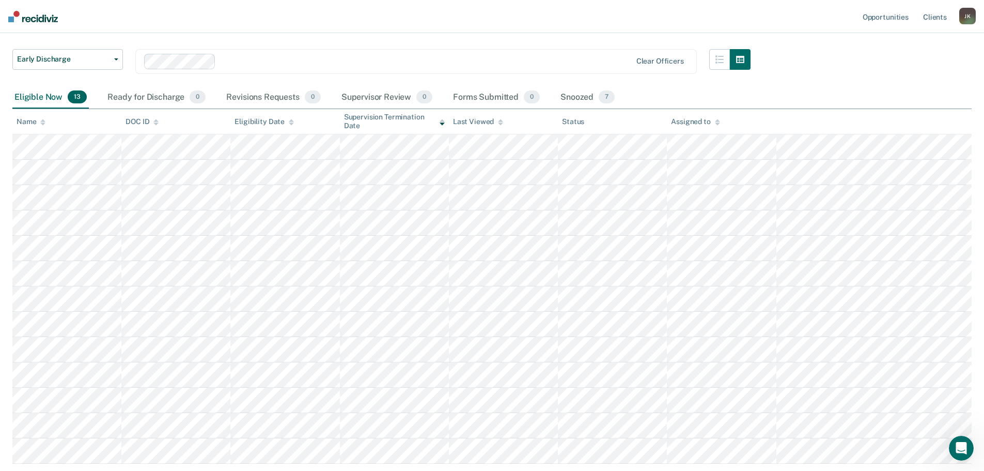
scroll to position [75, 0]
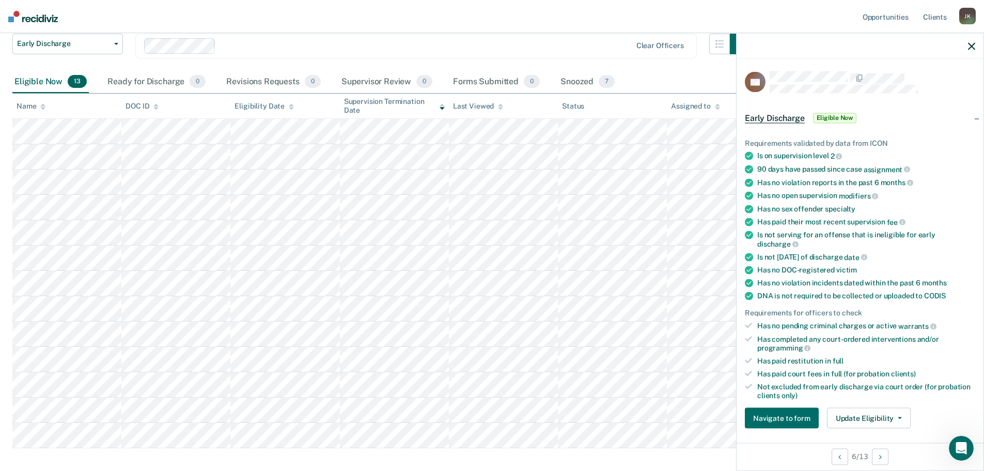
click at [971, 40] on div at bounding box center [860, 46] width 247 height 26
click at [974, 49] on icon "button" at bounding box center [971, 45] width 7 height 7
click at [859, 418] on button "Update Eligibility" at bounding box center [869, 418] width 84 height 21
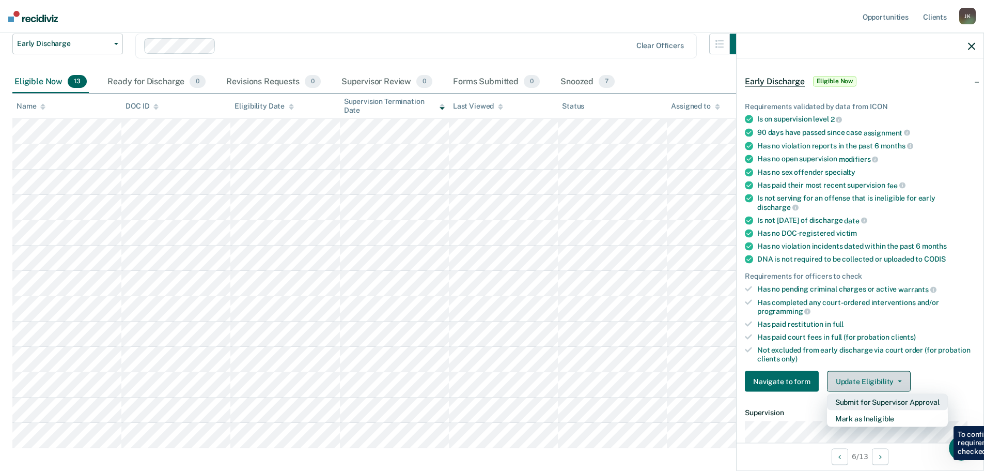
scroll to position [55, 0]
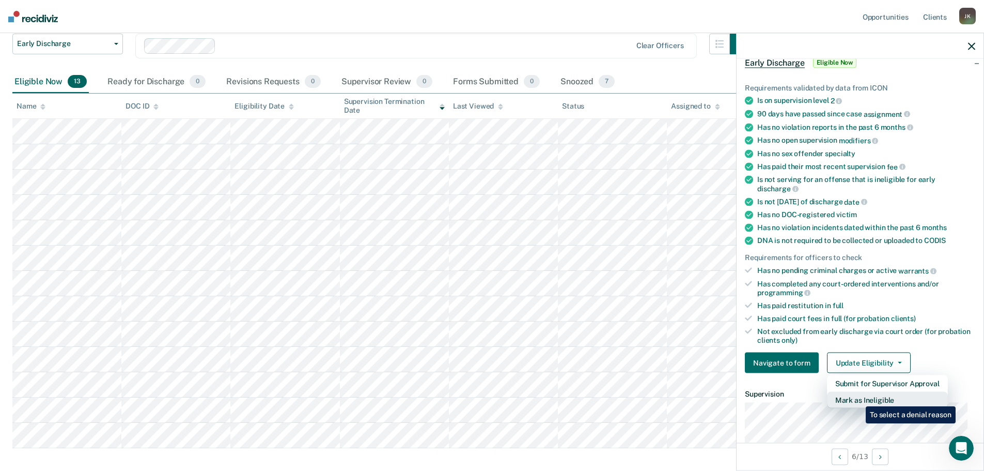
click at [858, 398] on button "Mark as Ineligible" at bounding box center [887, 400] width 121 height 17
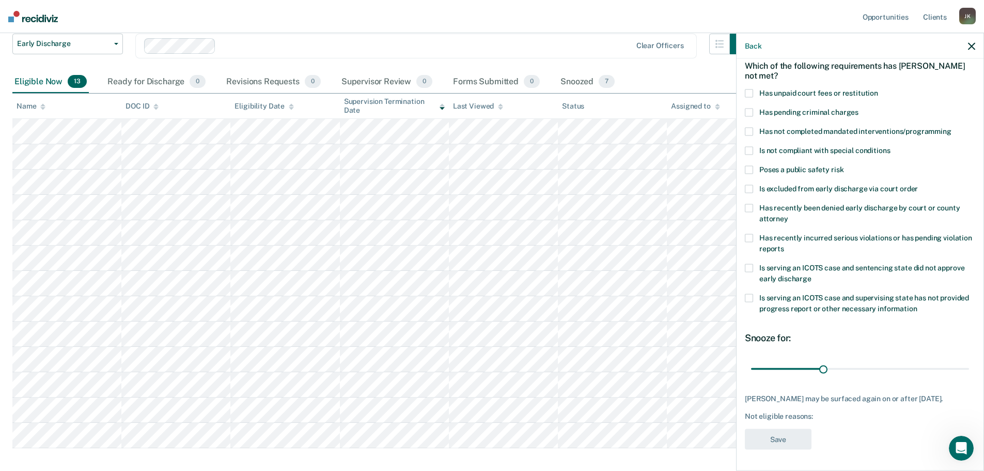
scroll to position [48, 0]
click at [750, 135] on span at bounding box center [749, 132] width 8 height 8
click at [952, 128] on input "Has not completed mandated interventions/programming" at bounding box center [952, 128] width 0 height 0
click at [796, 435] on button "Save" at bounding box center [778, 439] width 67 height 21
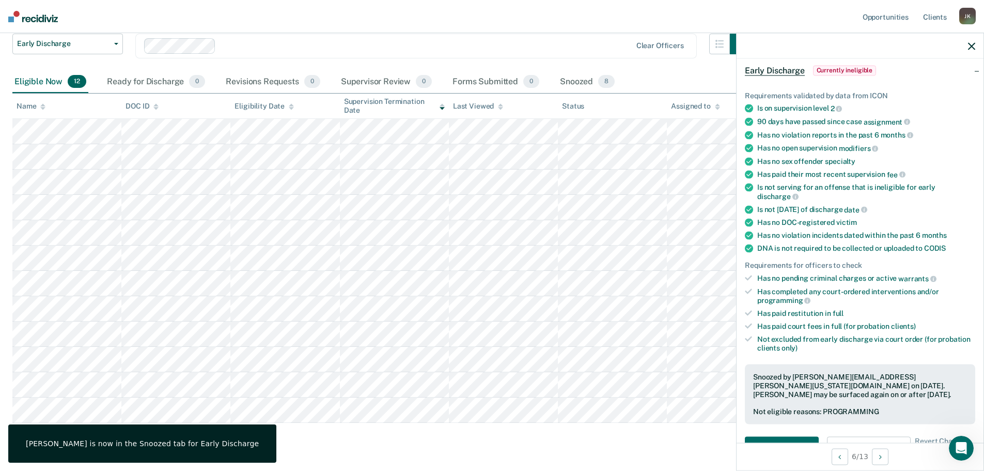
click at [974, 45] on icon "button" at bounding box center [971, 45] width 7 height 7
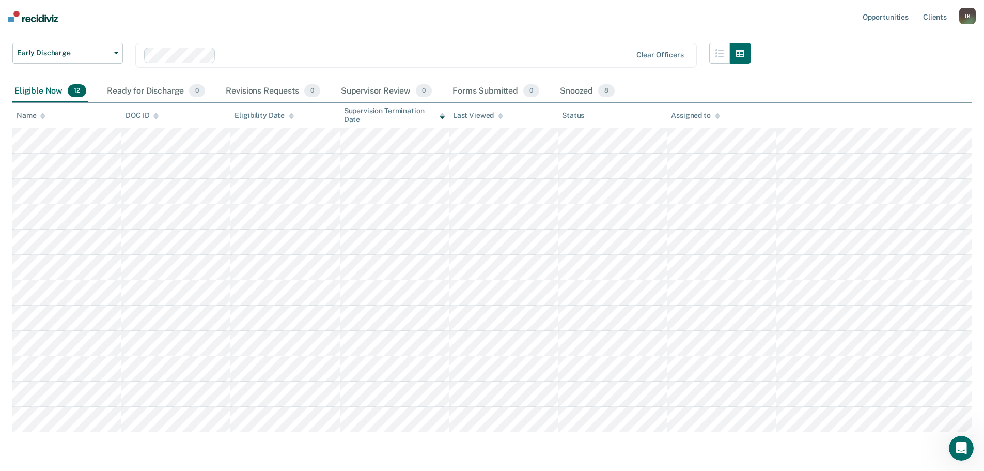
scroll to position [50, 0]
